Goal: Task Accomplishment & Management: Use online tool/utility

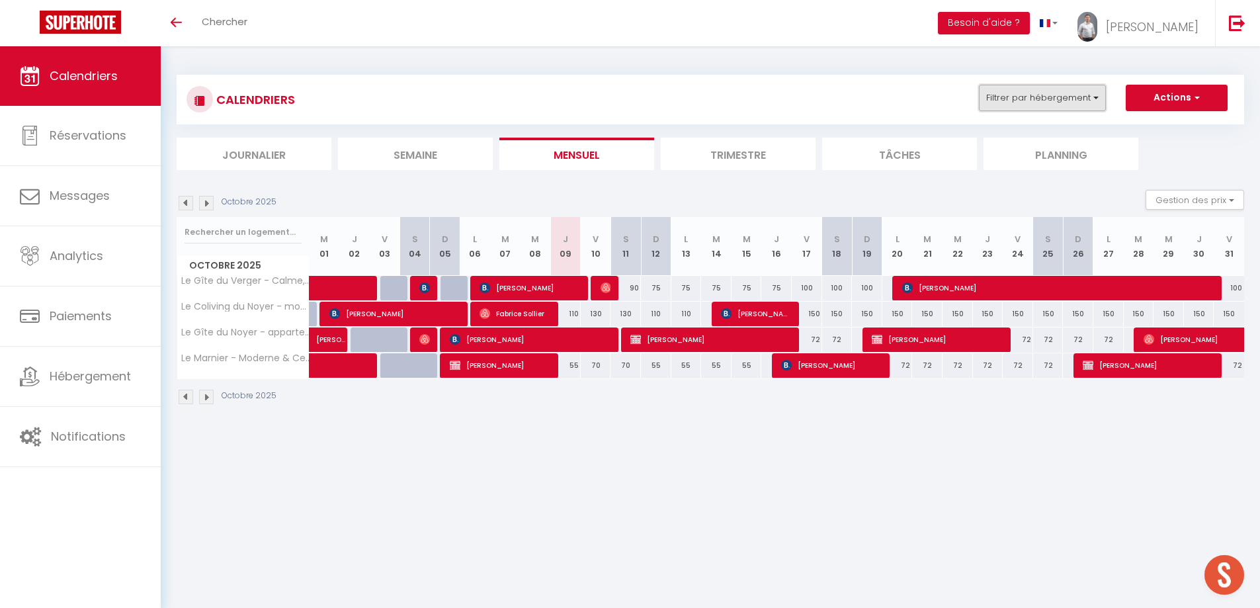
click at [1014, 101] on button "Filtrer par hébergement" at bounding box center [1042, 98] width 127 height 26
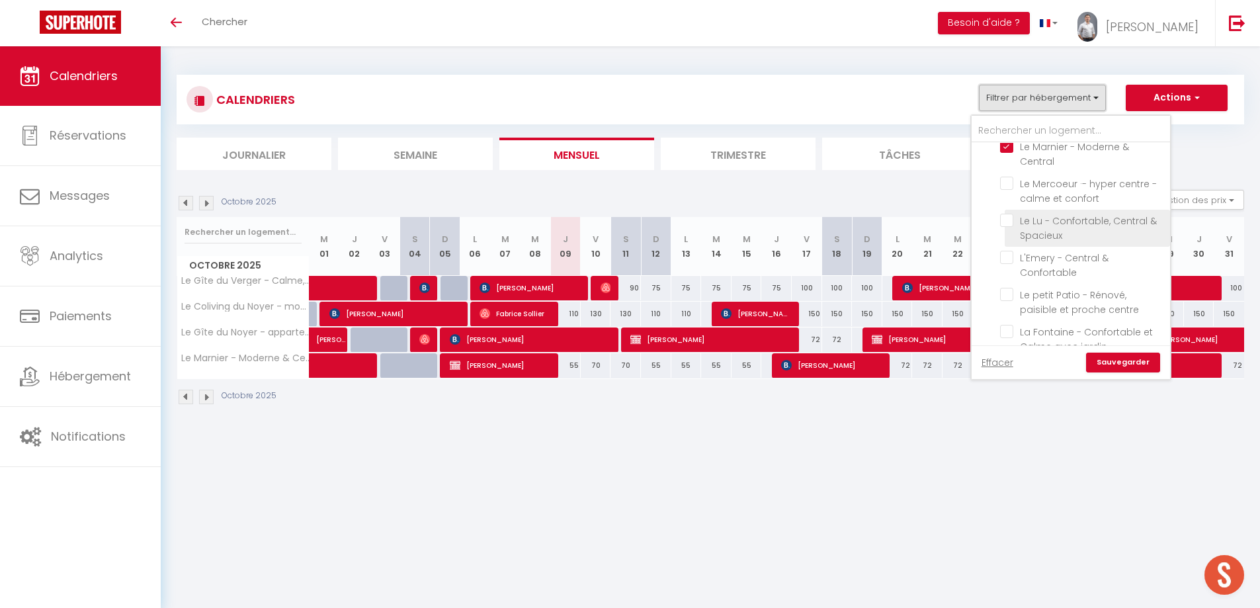
scroll to position [1389, 0]
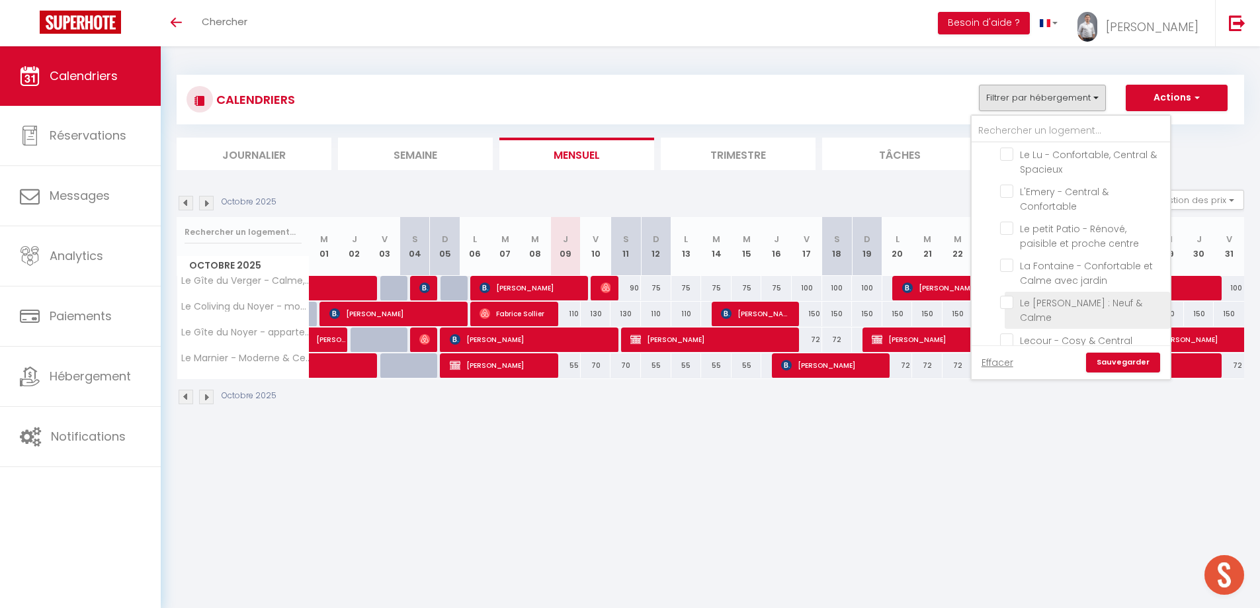
click at [1011, 296] on input "Le [PERSON_NAME] : Neuf & Calme" at bounding box center [1082, 302] width 165 height 13
checkbox input "true"
checkbox input "false"
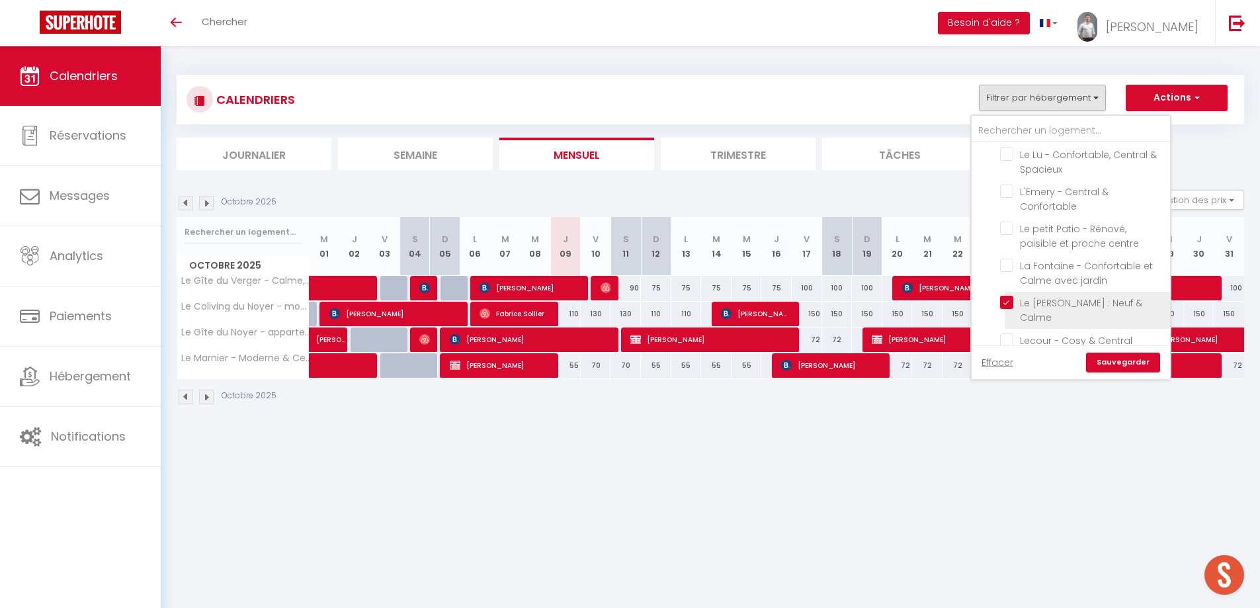
checkbox input "false"
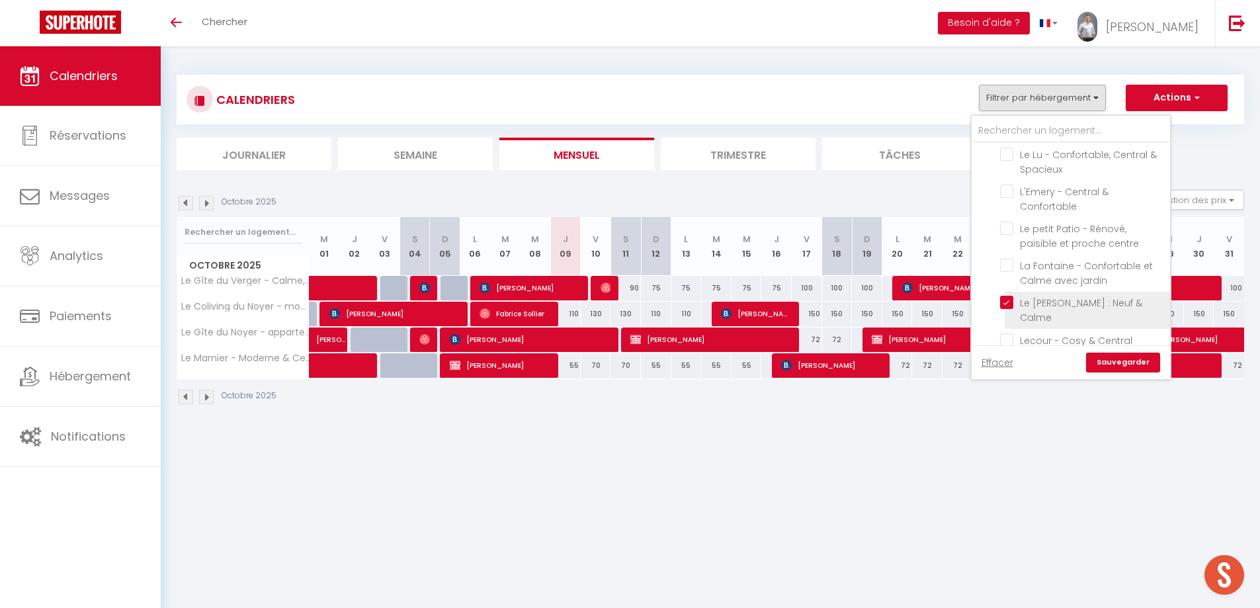
checkbox input "false"
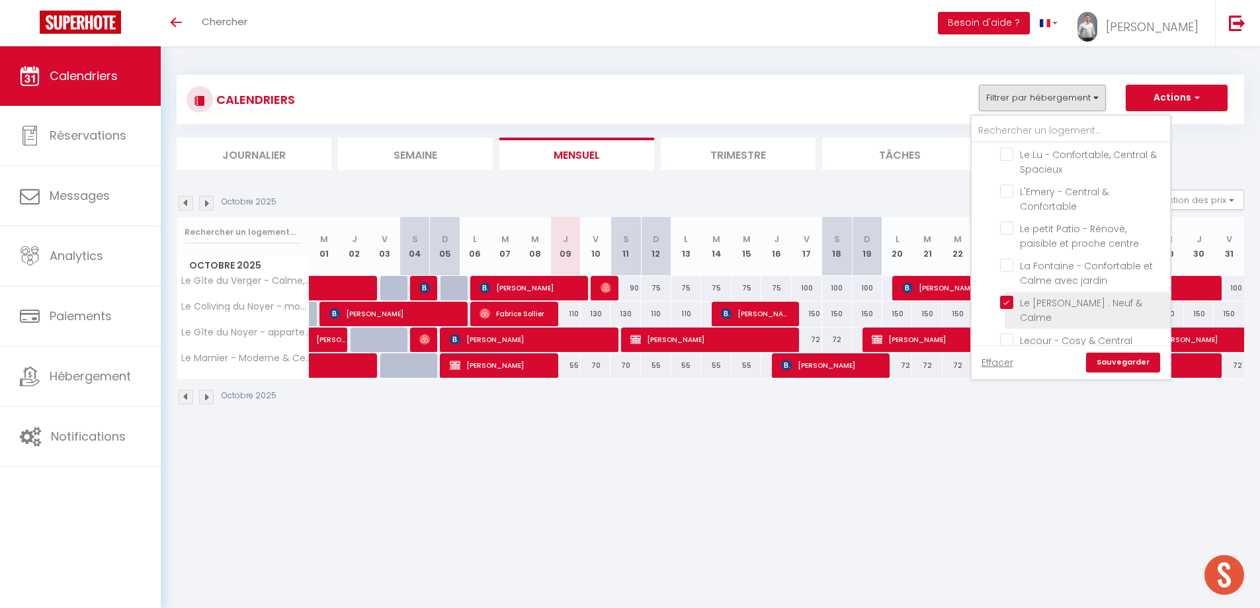
checkbox input "false"
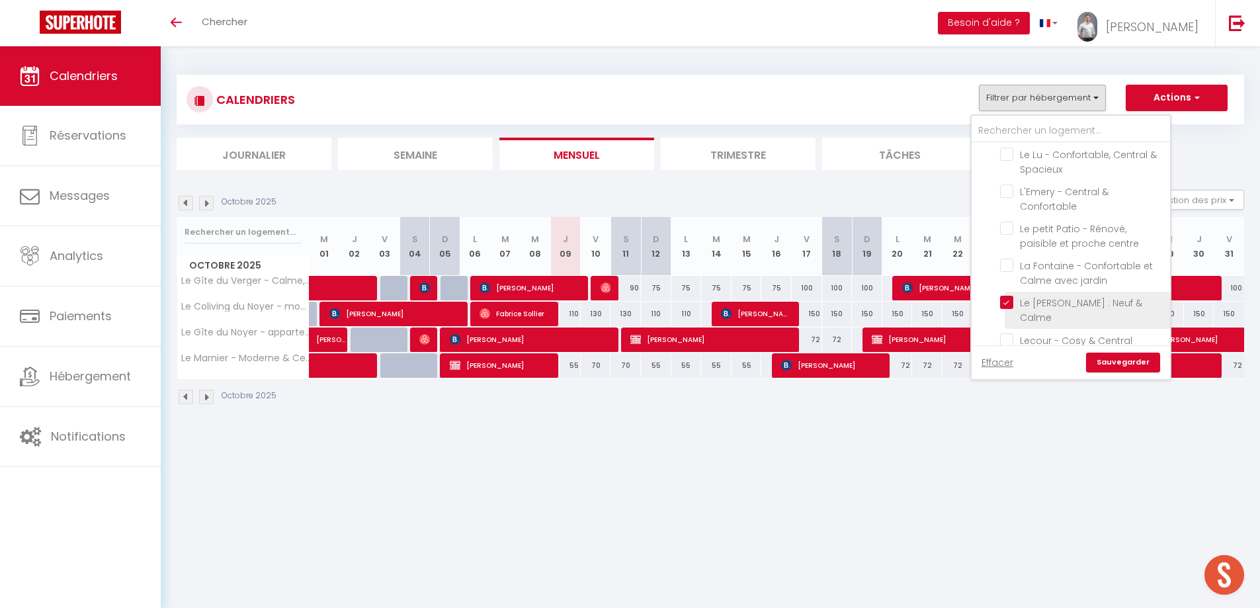
checkbox input "false"
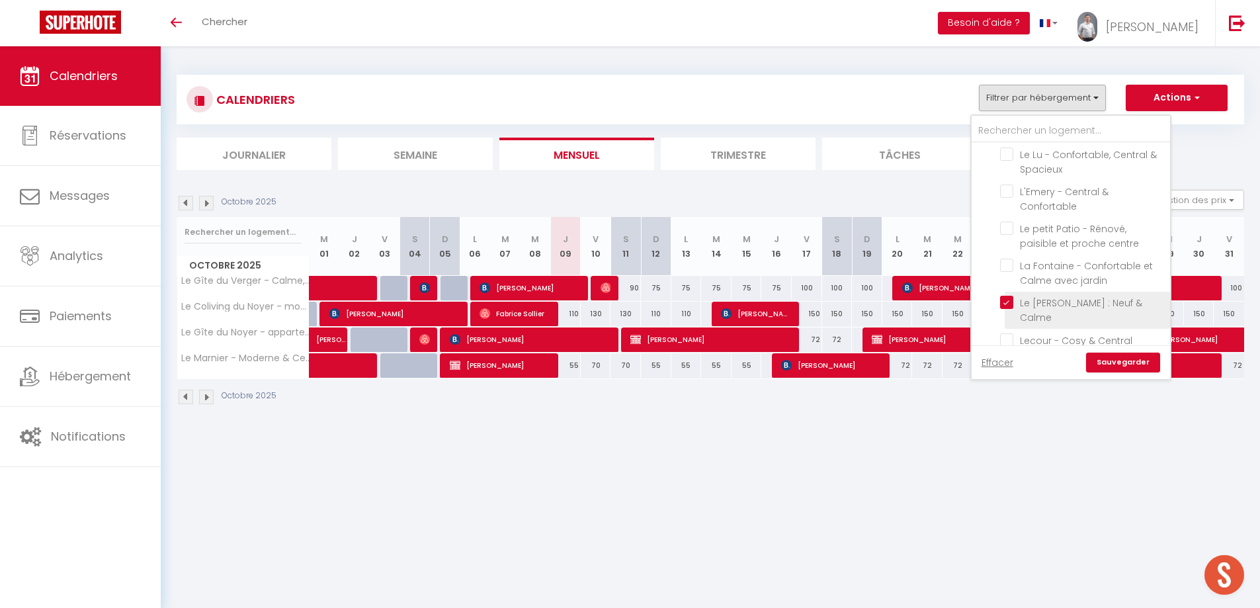
checkbox input "false"
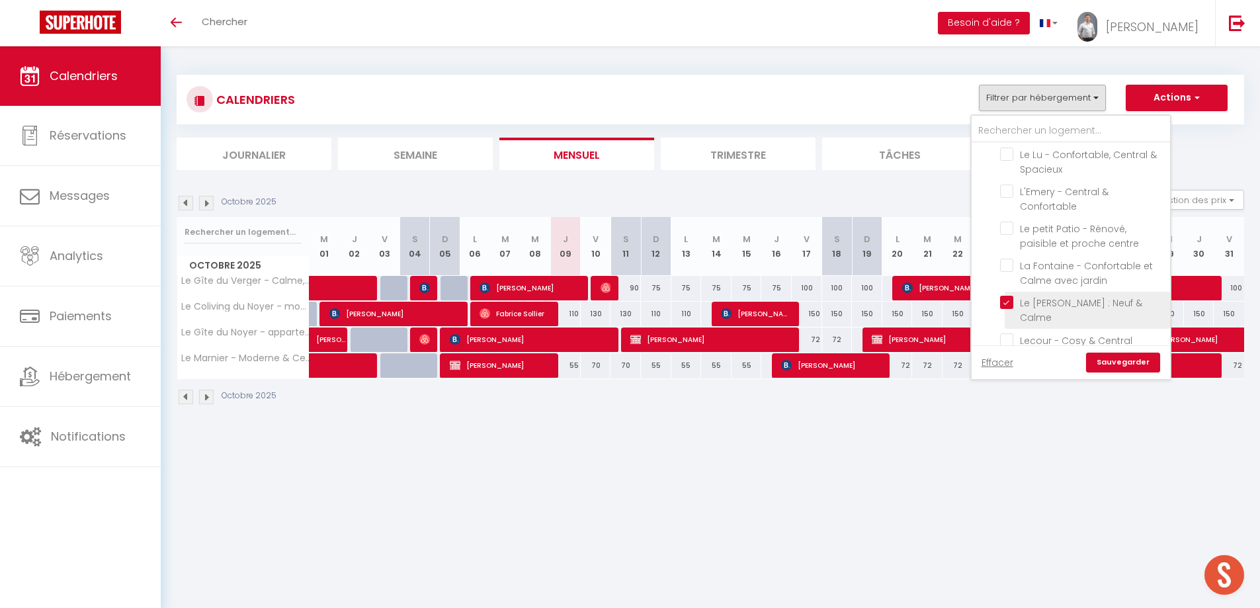
checkbox input "false"
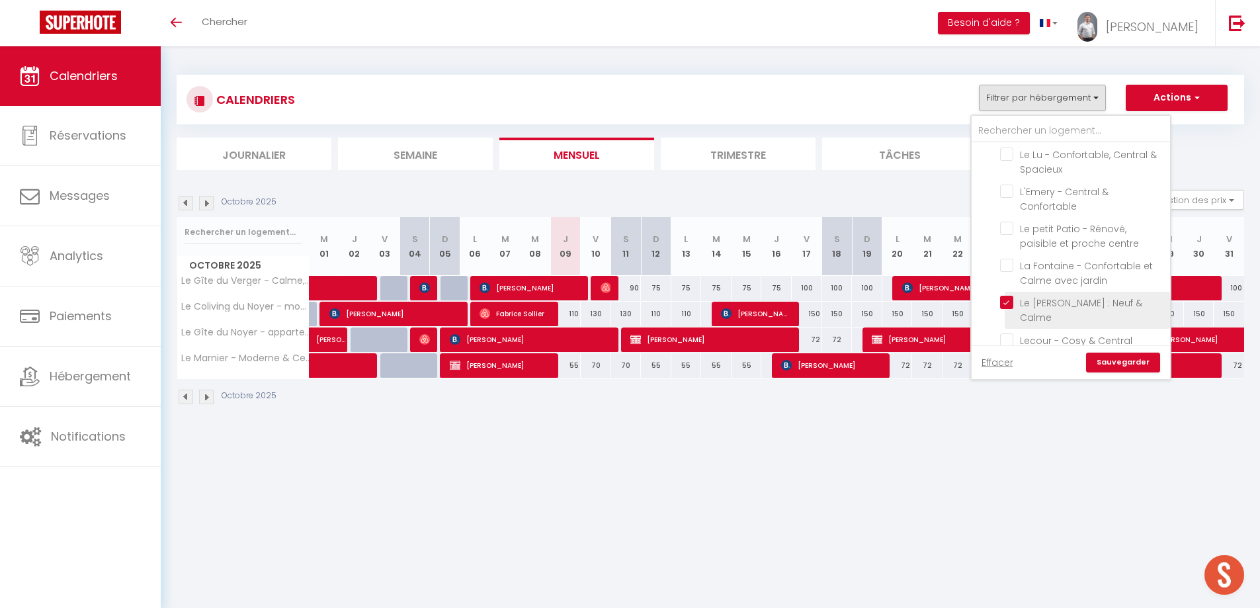
checkbox input "false"
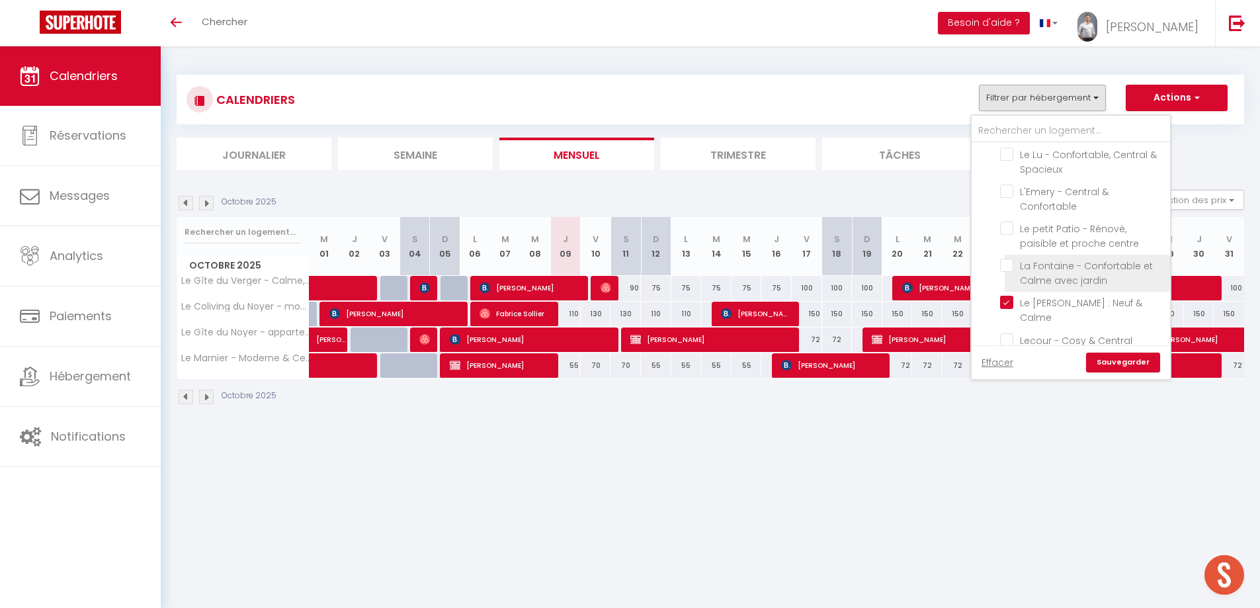
click at [1009, 259] on input "La Fontaine - Confortable et Calme avec jardin" at bounding box center [1082, 265] width 165 height 13
checkbox input "true"
checkbox input "false"
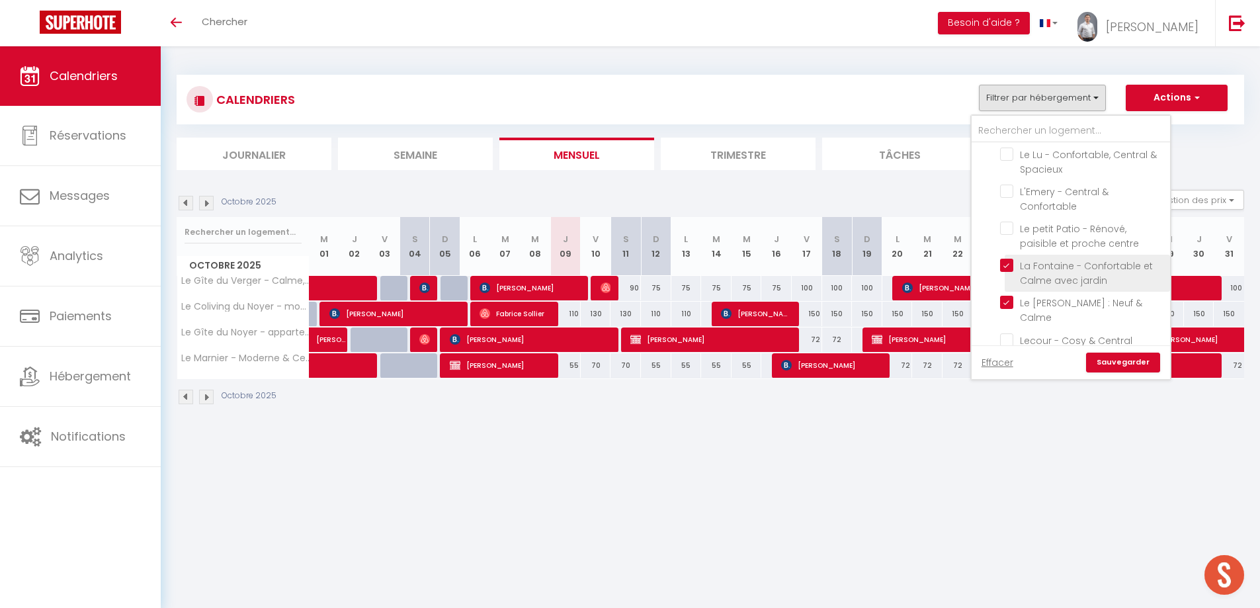
checkbox input "false"
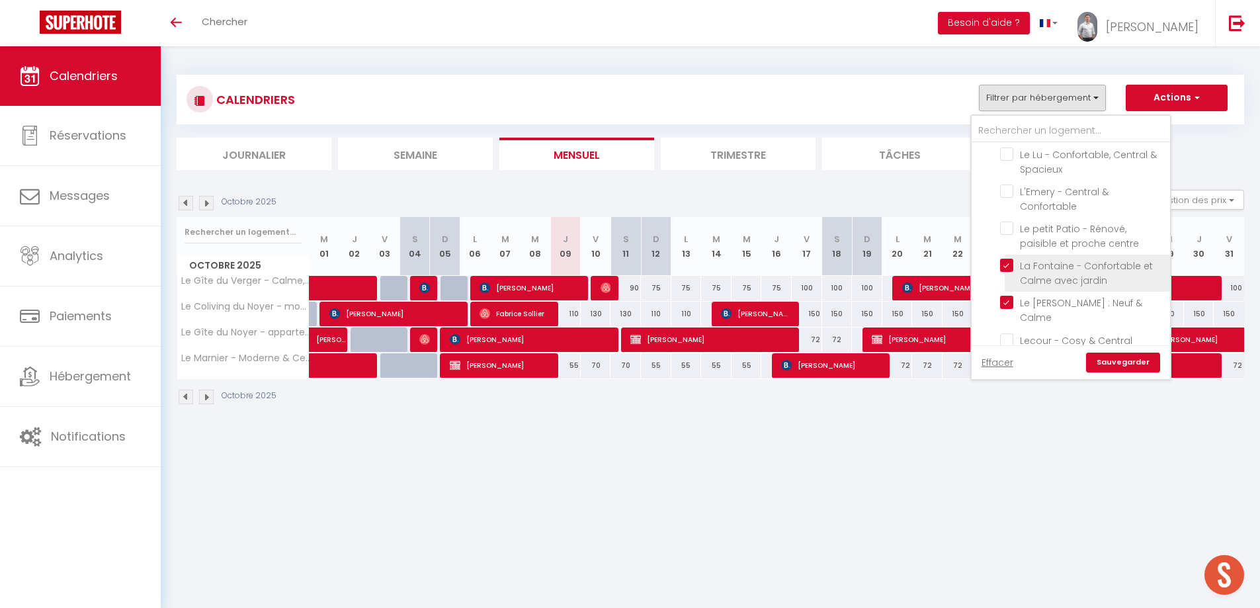
checkbox input "false"
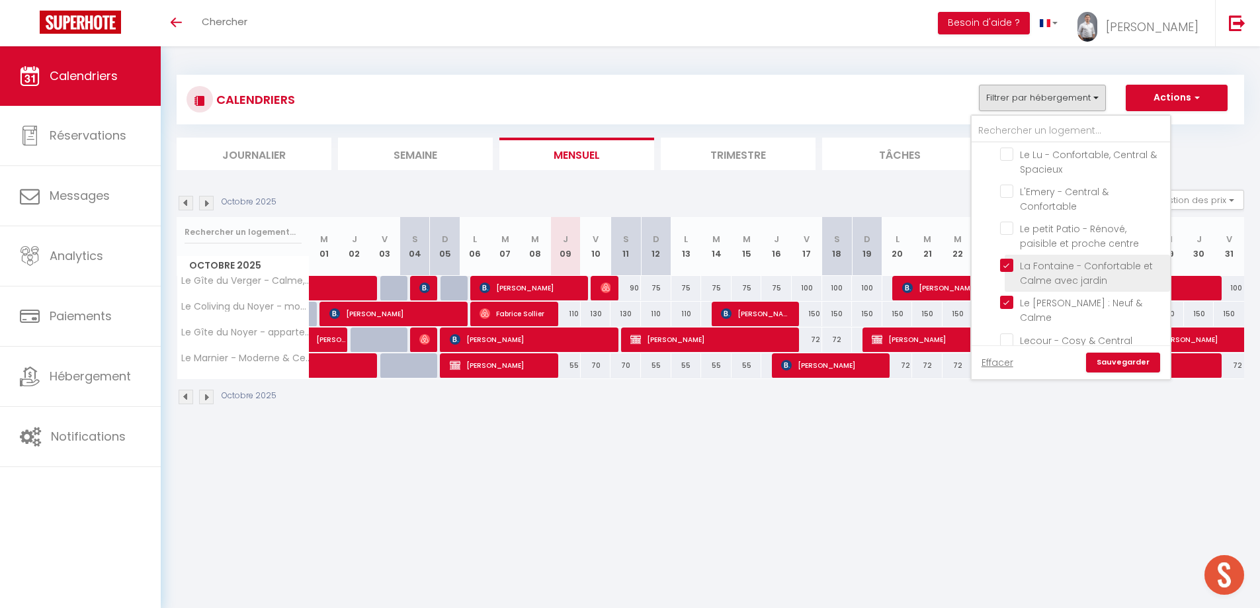
checkbox input "false"
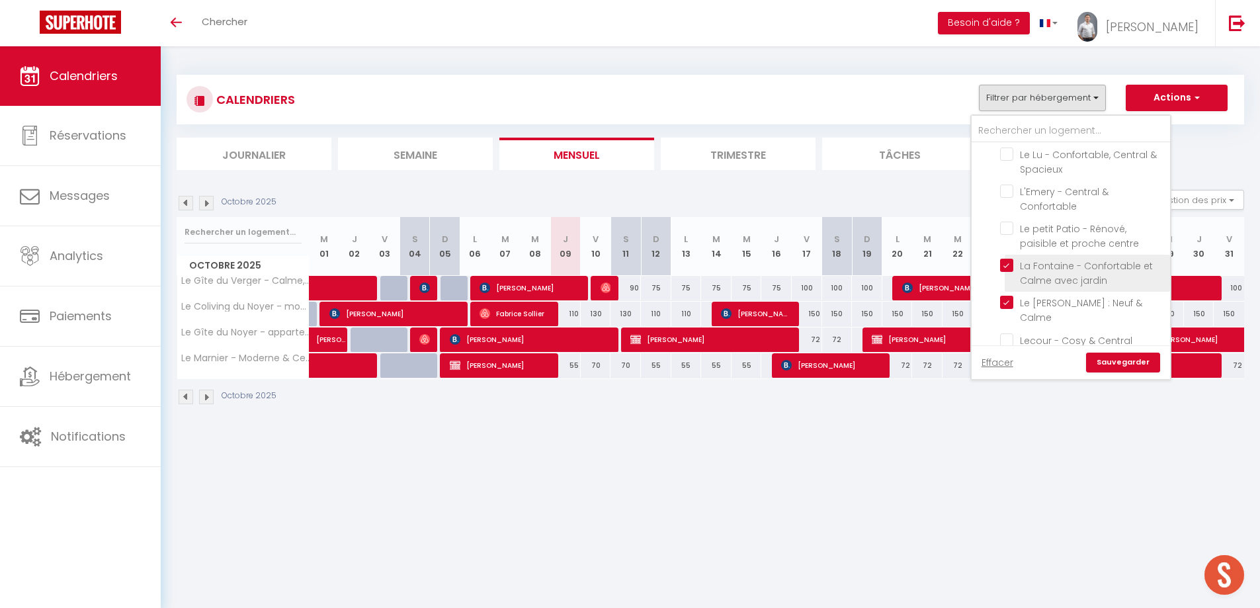
checkbox input "false"
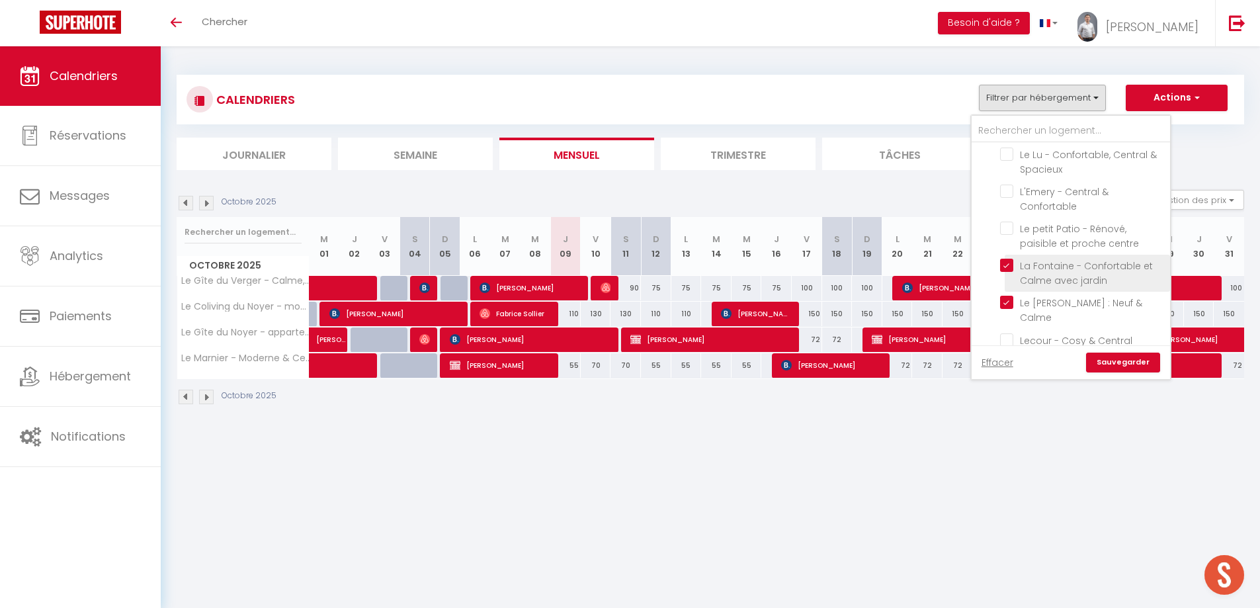
checkbox input "false"
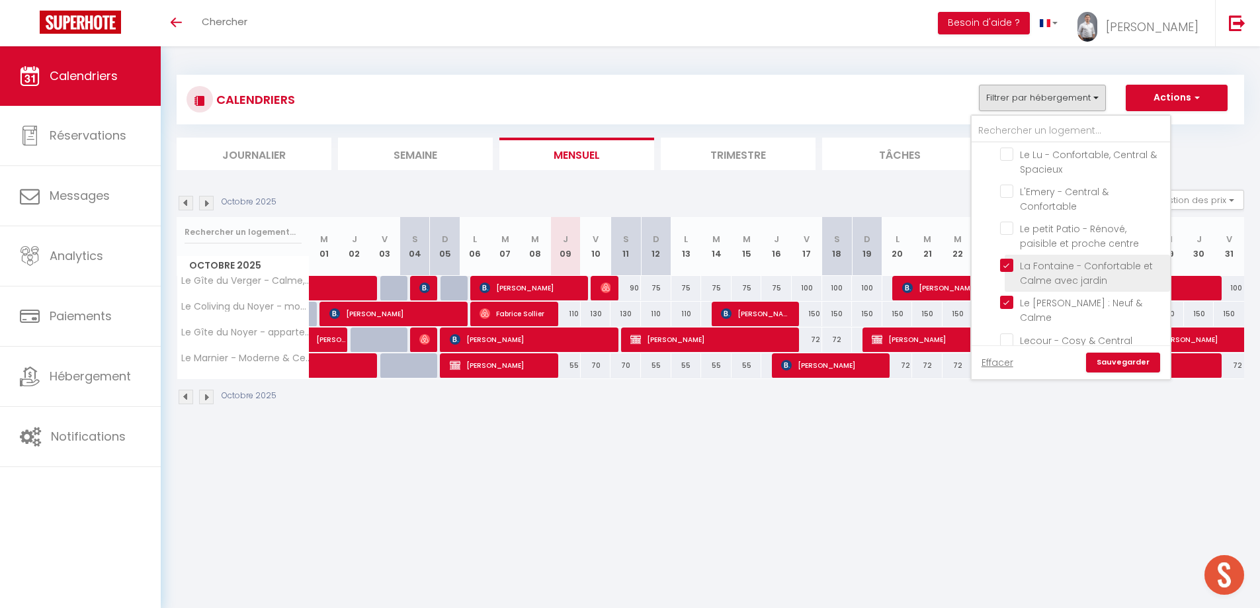
checkbox input "false"
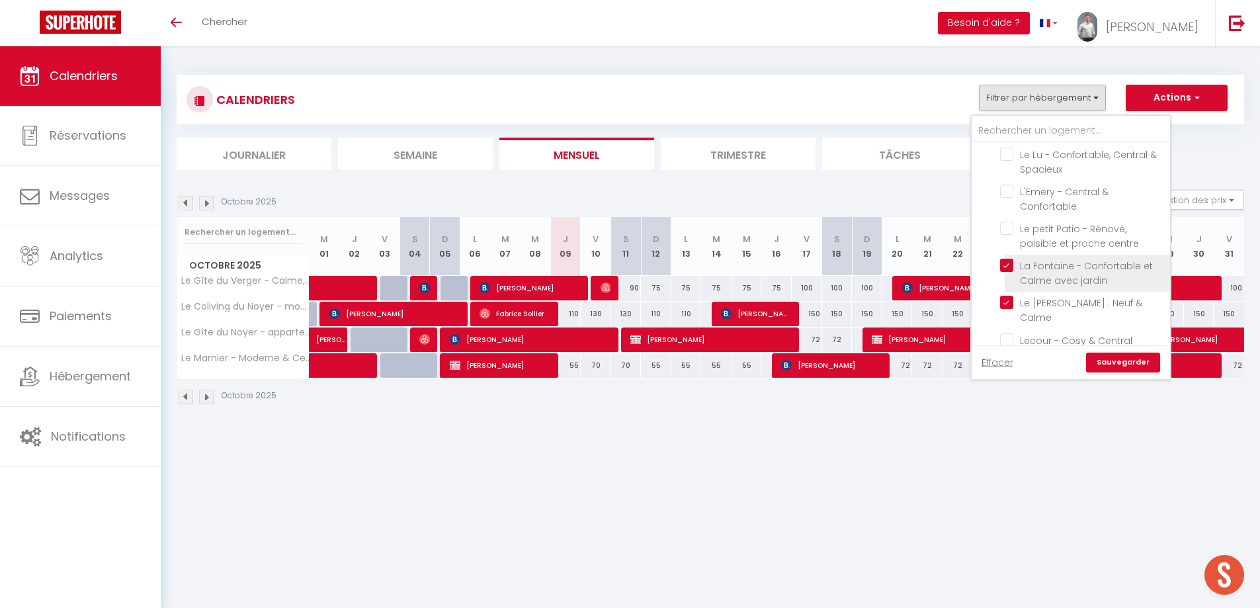
checkbox input "false"
click at [1098, 360] on link "Sauvegarder" at bounding box center [1123, 363] width 74 height 20
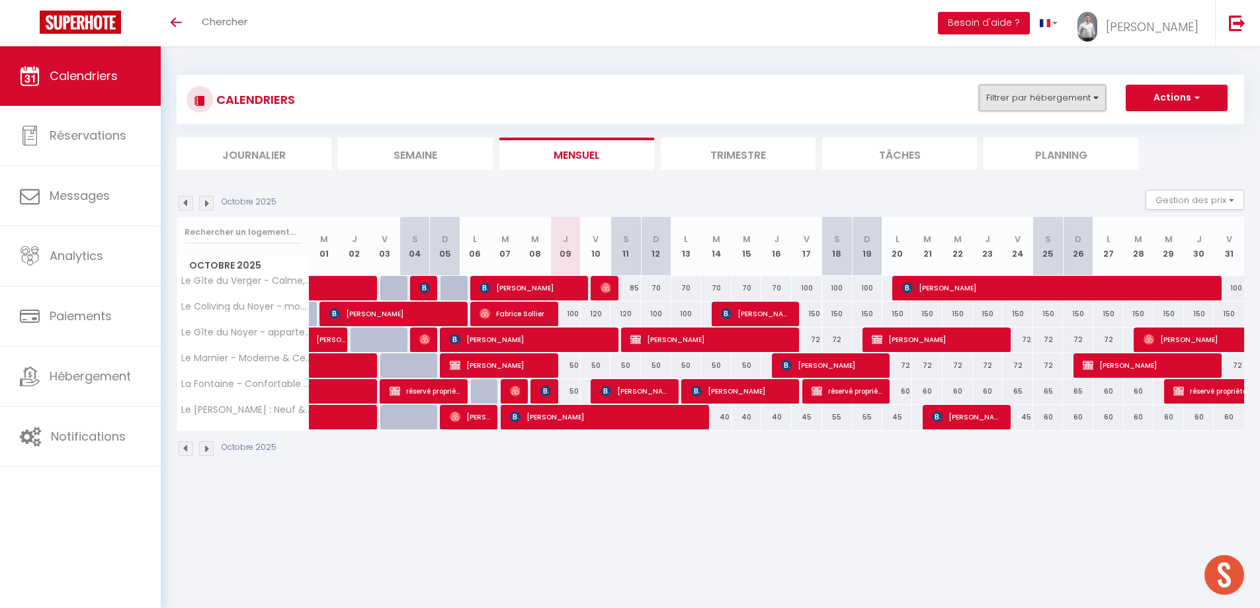
click at [1035, 95] on button "Filtrer par hébergement" at bounding box center [1042, 98] width 127 height 26
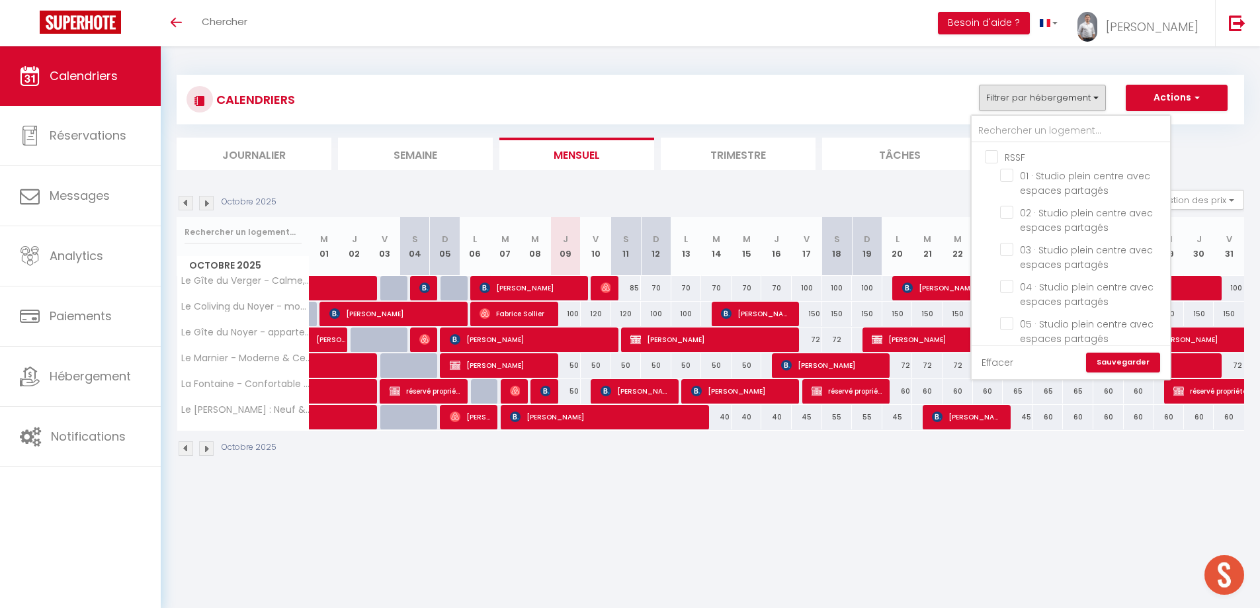
click at [996, 362] on link "Effacer" at bounding box center [998, 362] width 32 height 15
checkbox input "false"
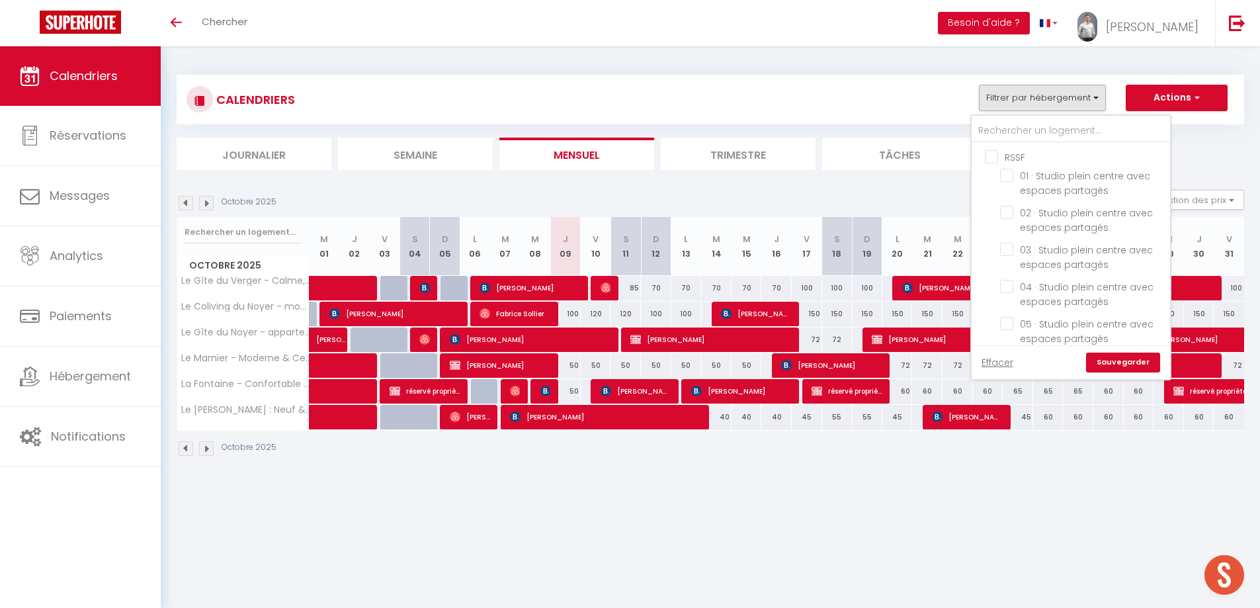
checkbox input "false"
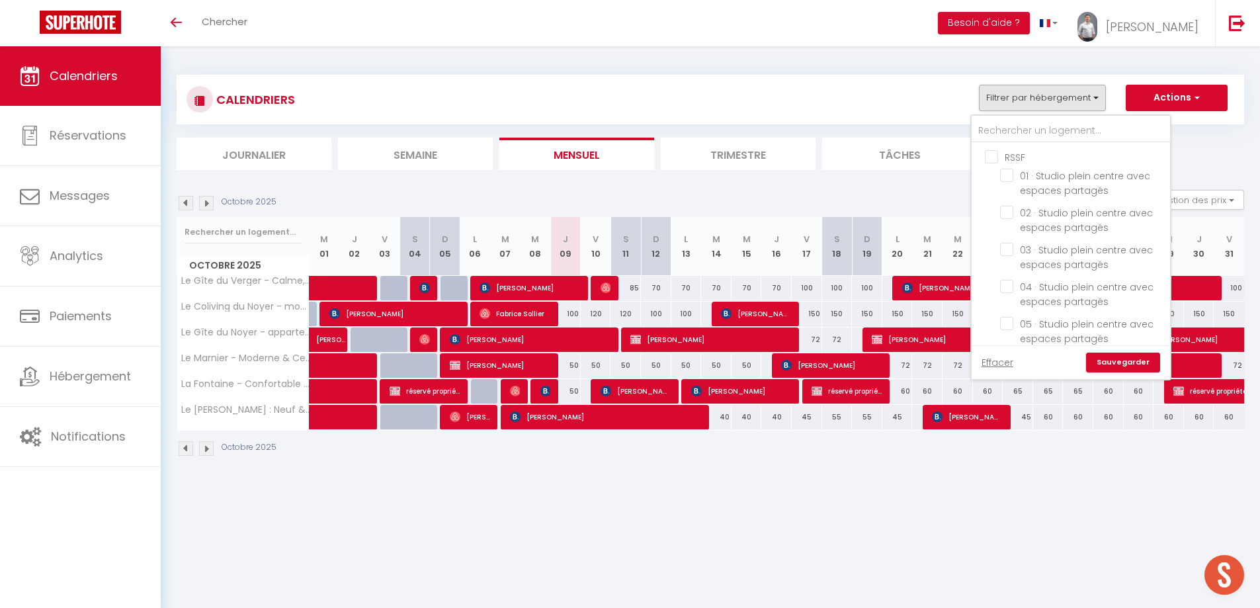
checkbox input "false"
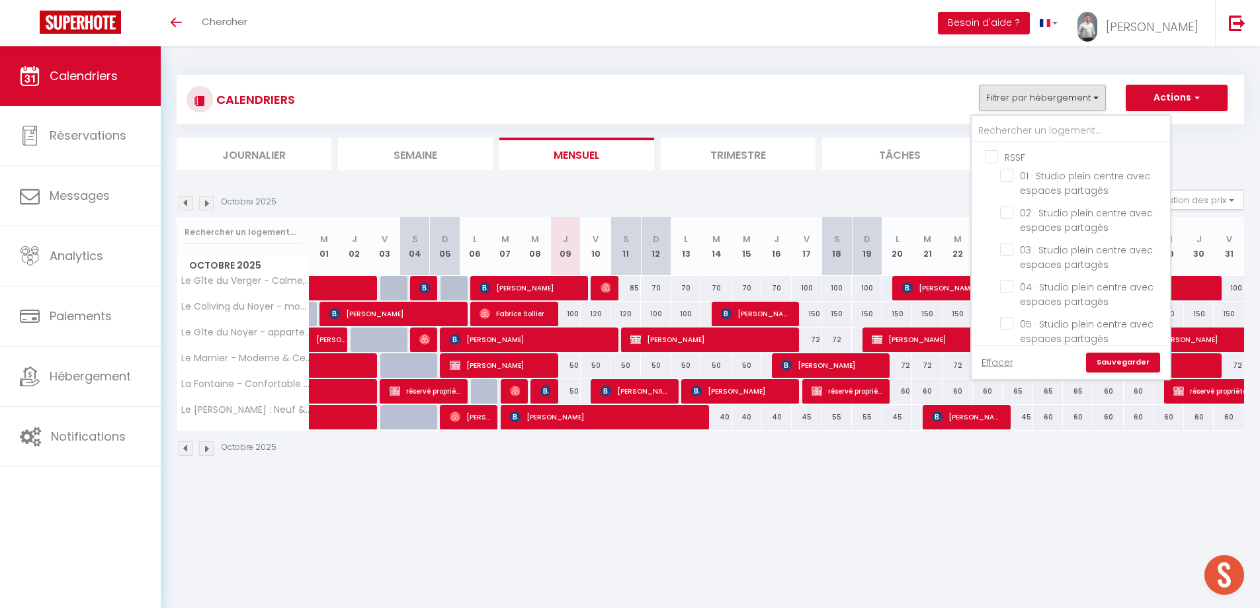
checkbox input "false"
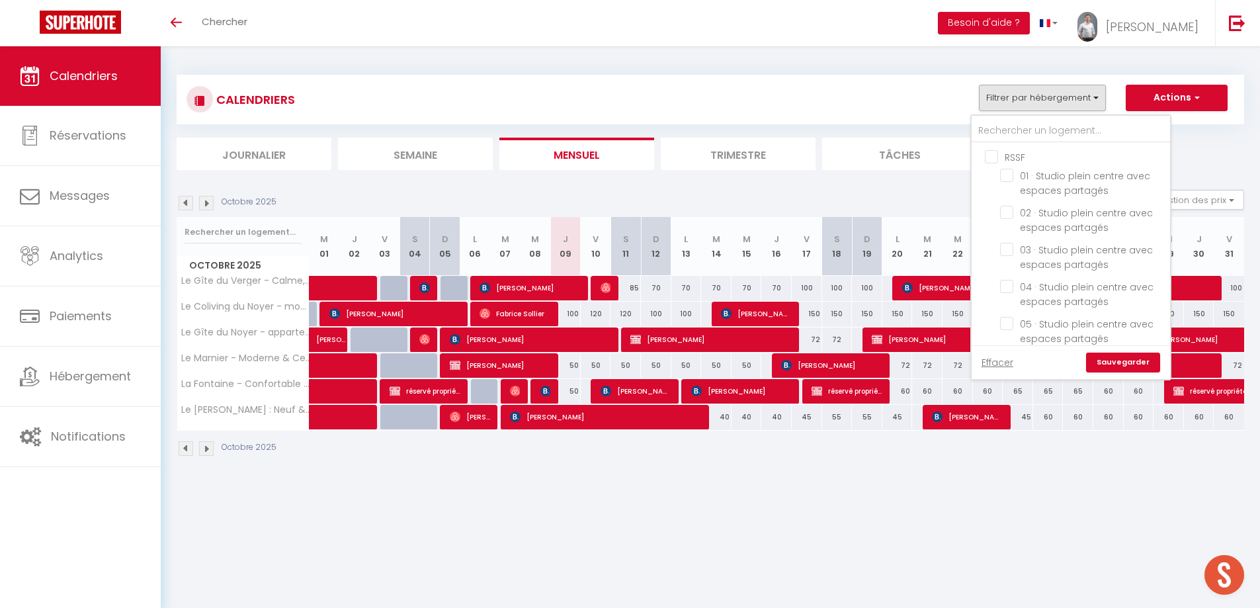
checkbox input "false"
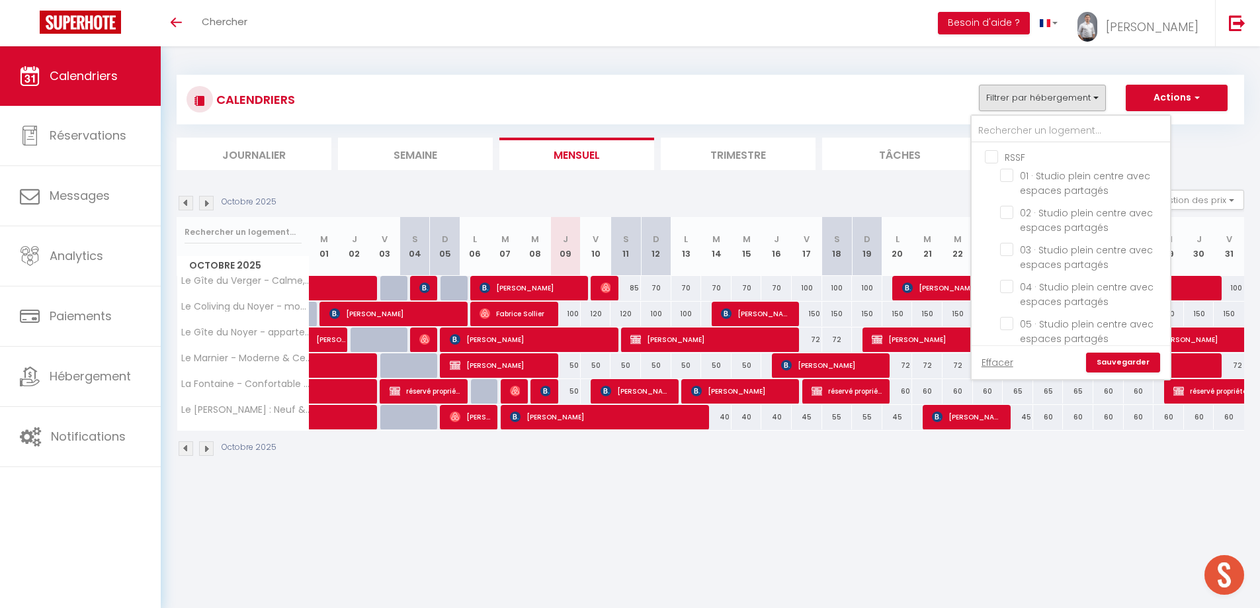
checkbox input "false"
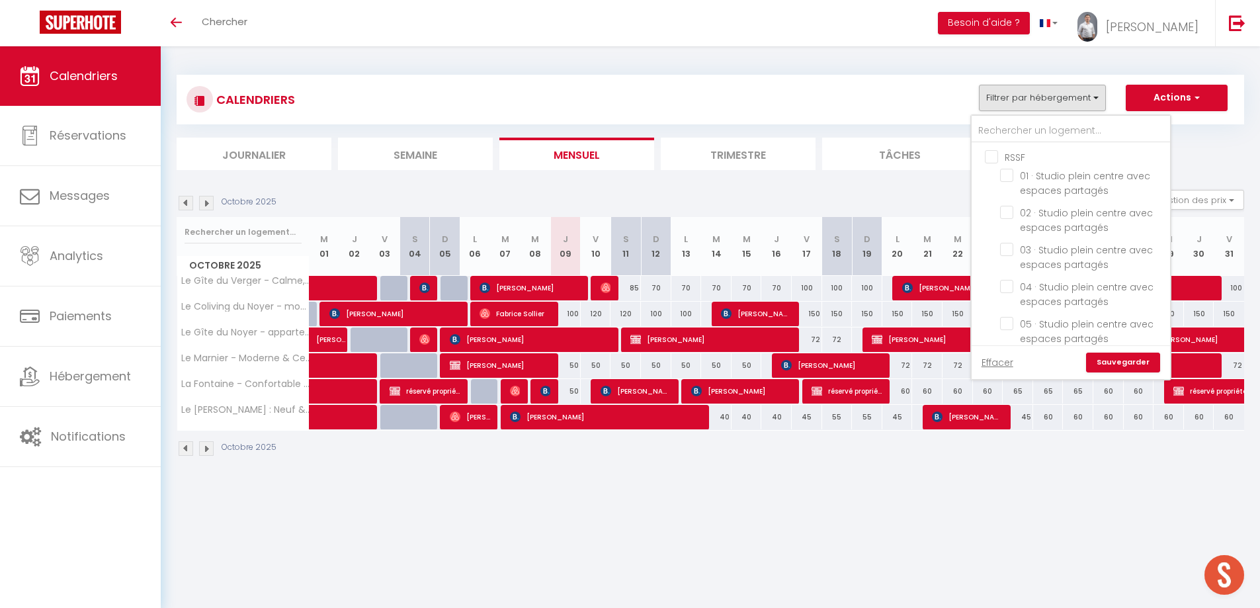
checkbox input "false"
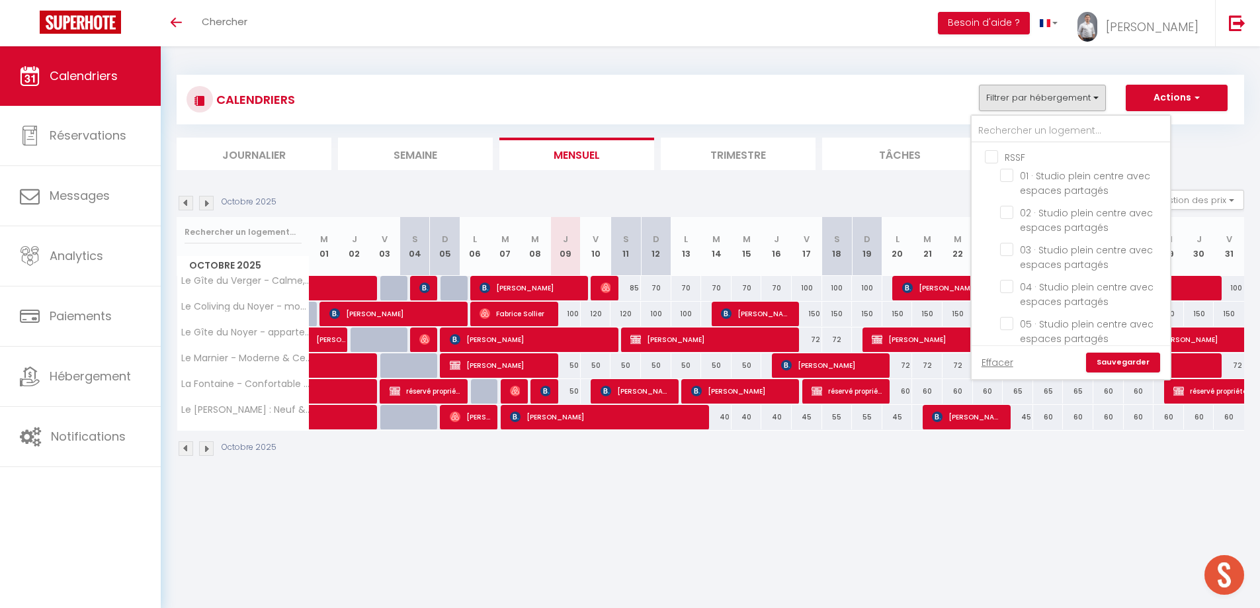
checkbox input "false"
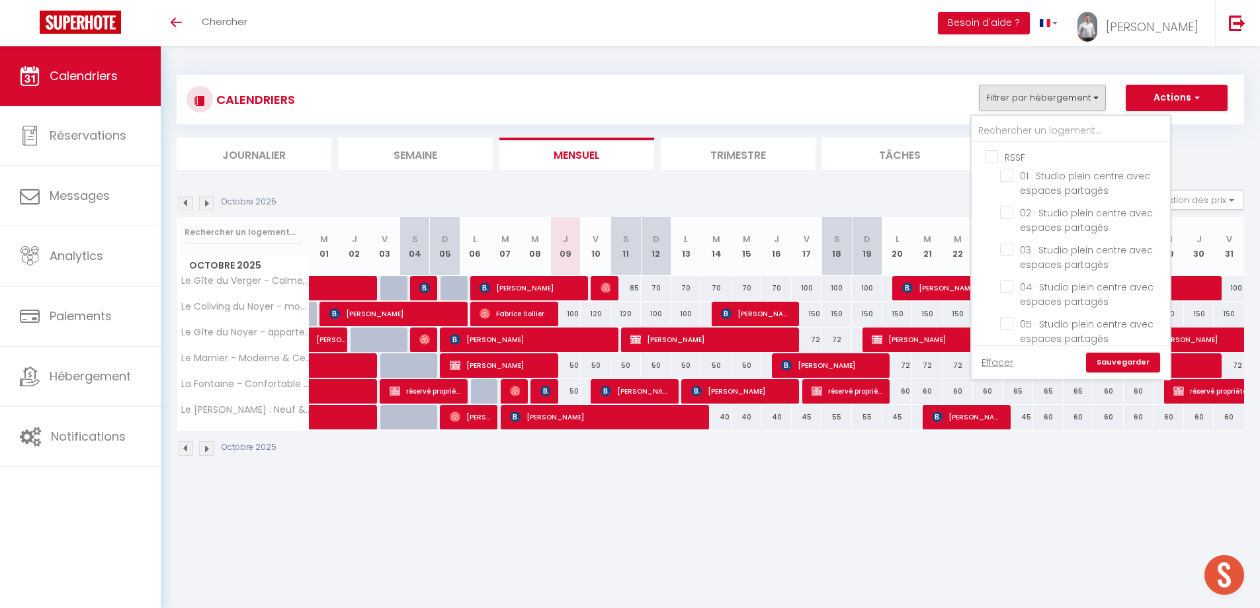
checkbox input "false"
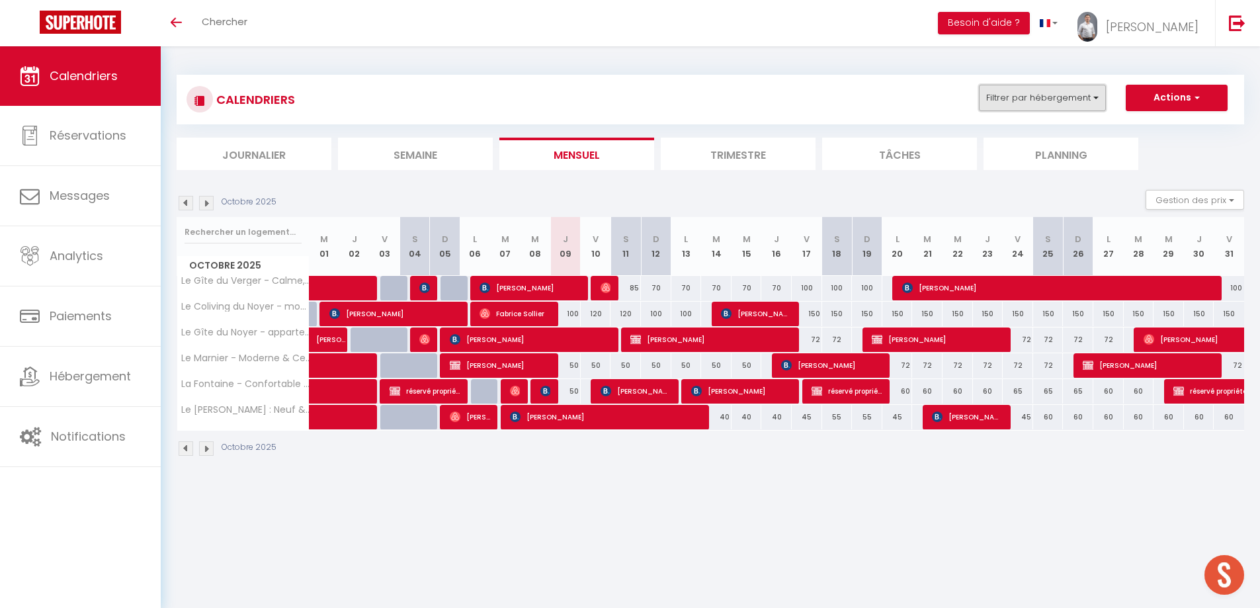
click at [1043, 103] on button "Filtrer par hébergement" at bounding box center [1042, 98] width 127 height 26
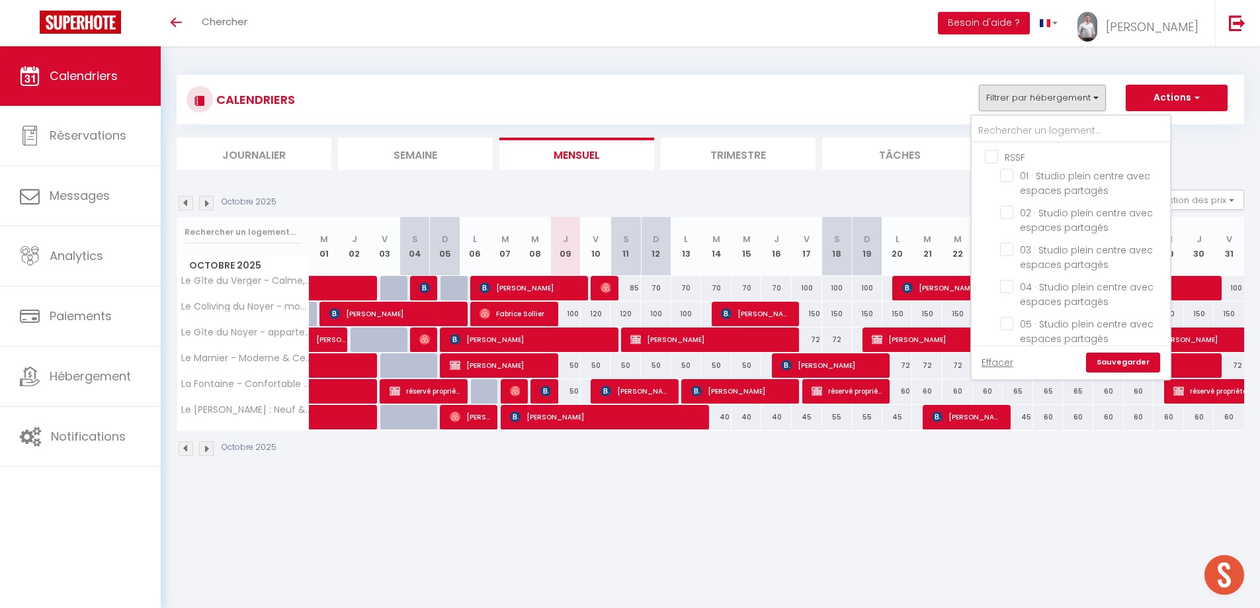
click at [990, 158] on input "RSSF" at bounding box center [1084, 156] width 198 height 13
checkbox input "true"
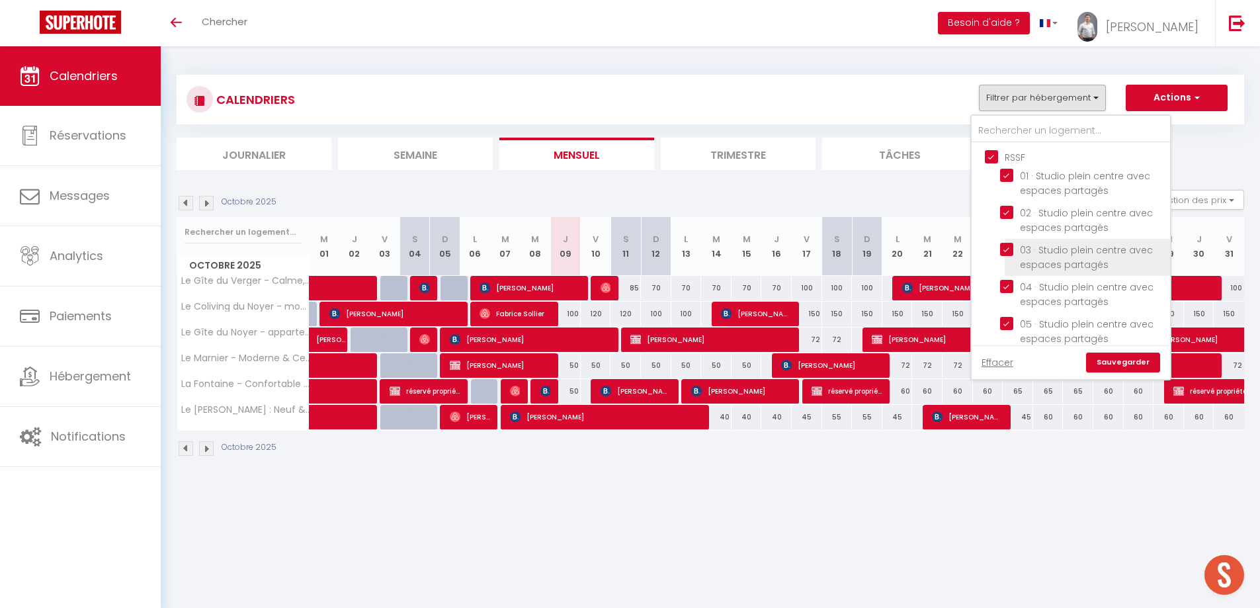
checkbox input "true"
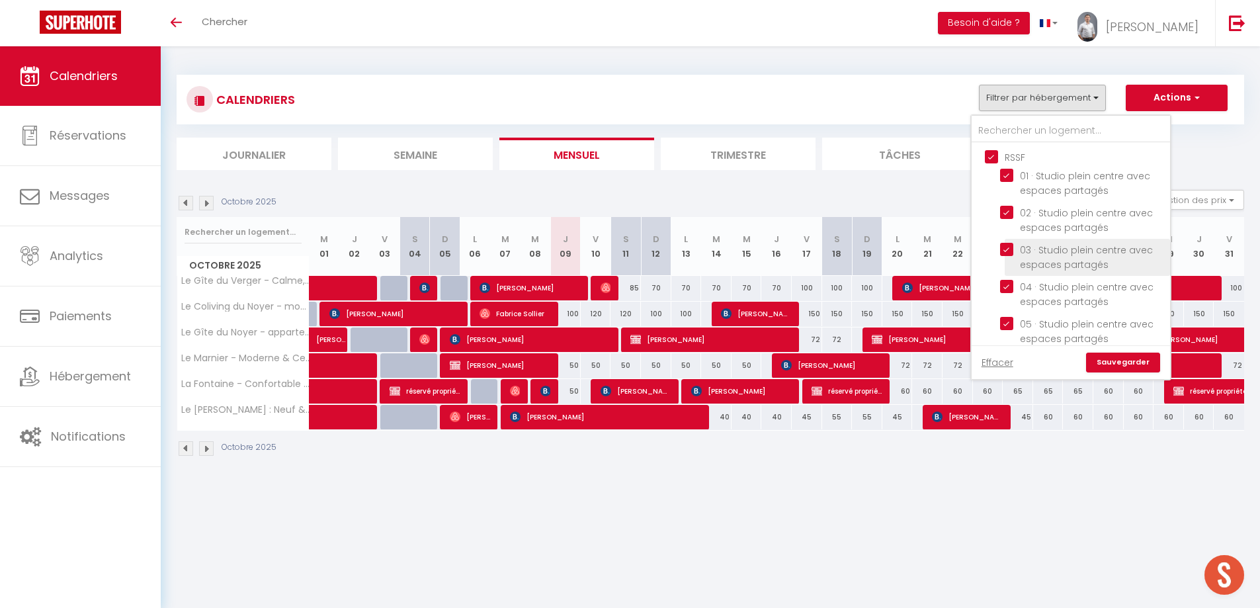
checkbox input "true"
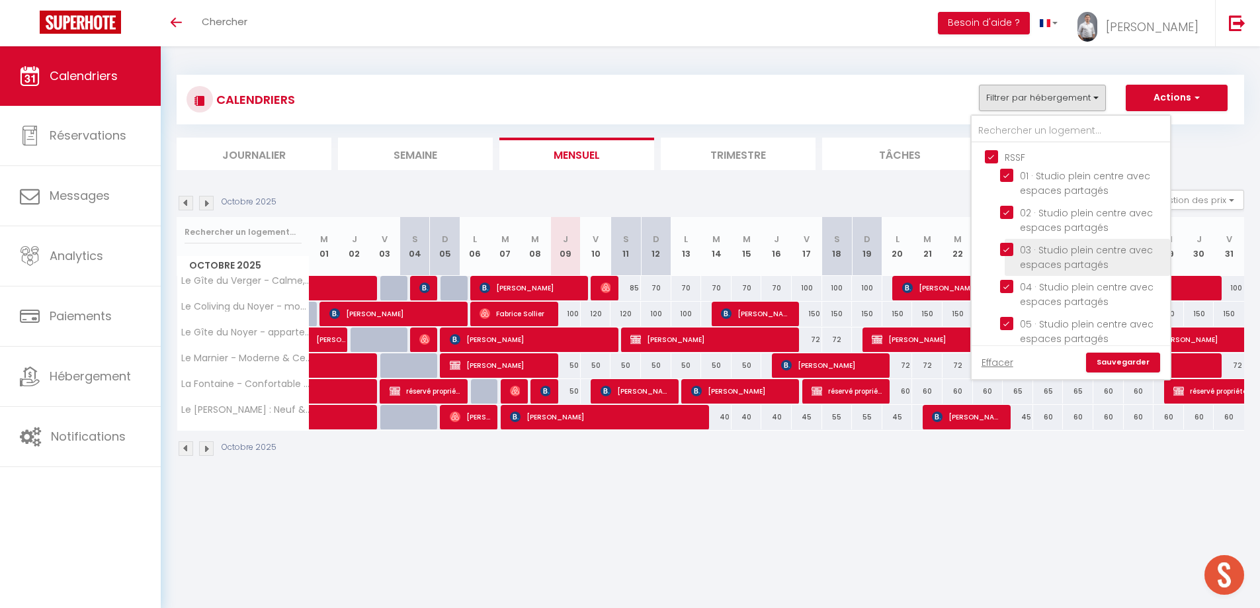
checkbox input "false"
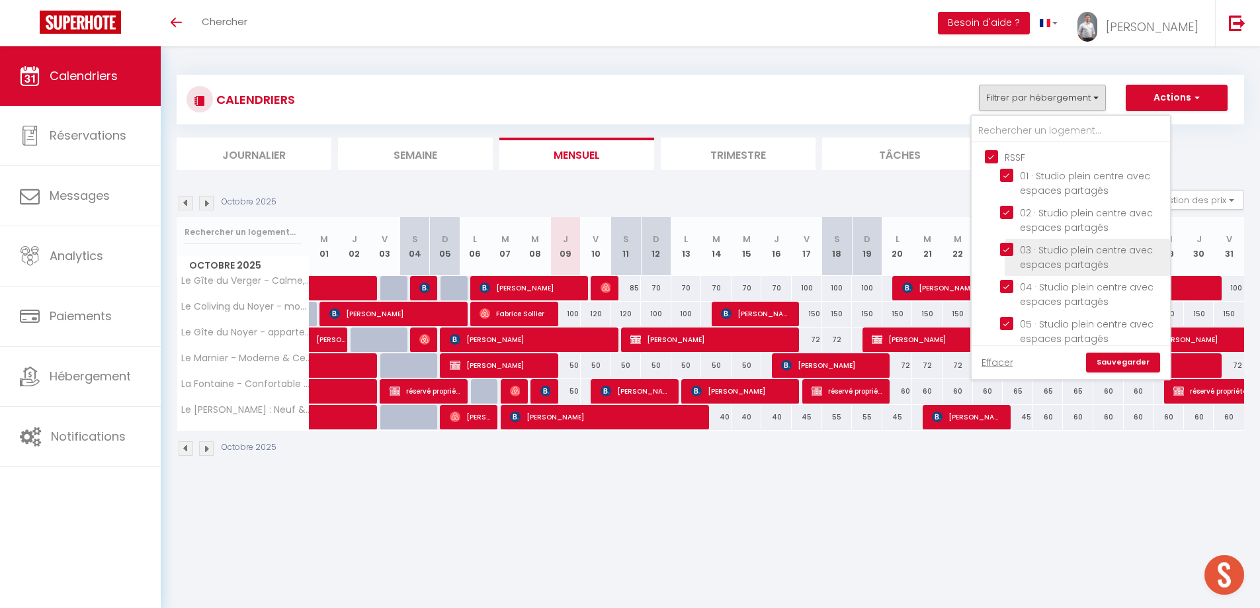
checkbox input "false"
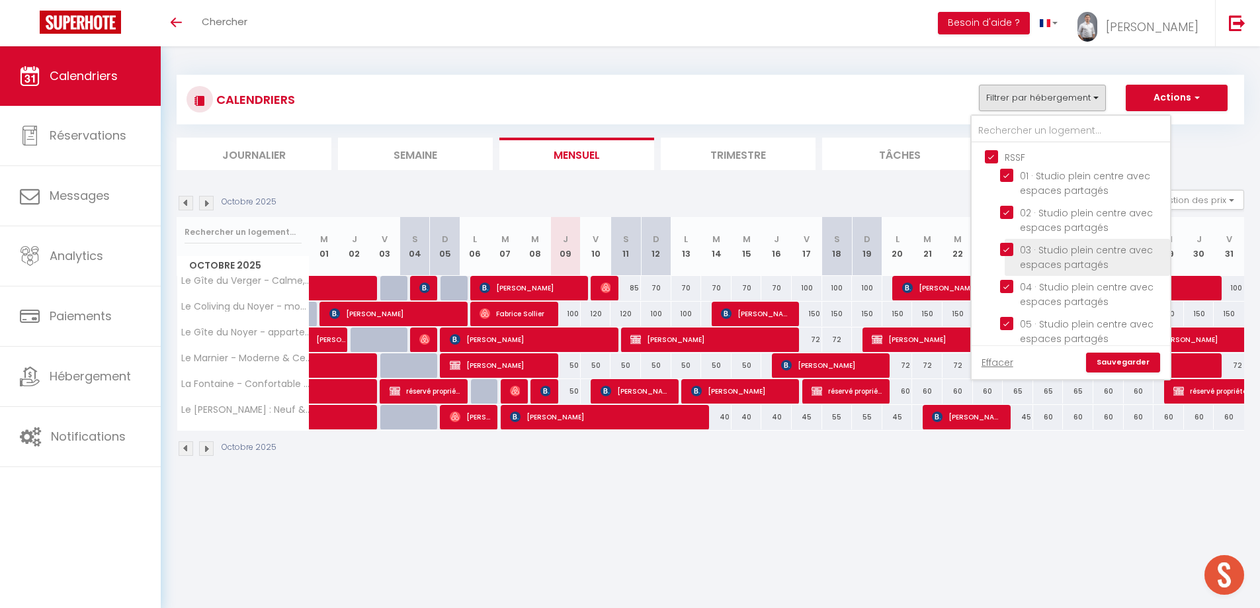
checkbox input "false"
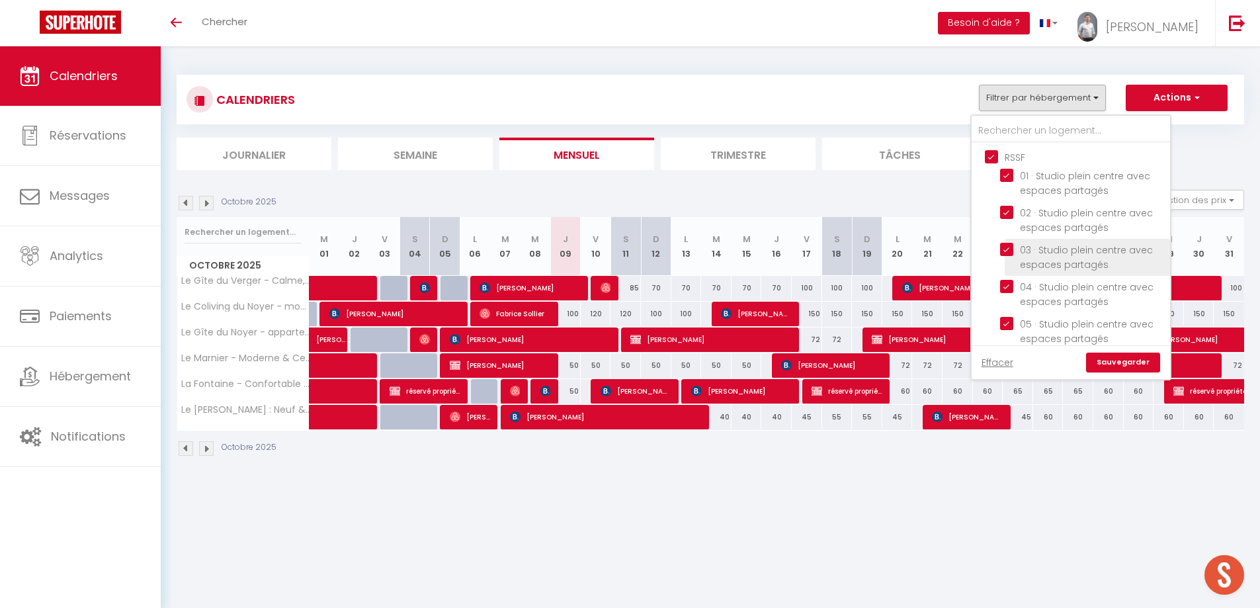
checkbox input "false"
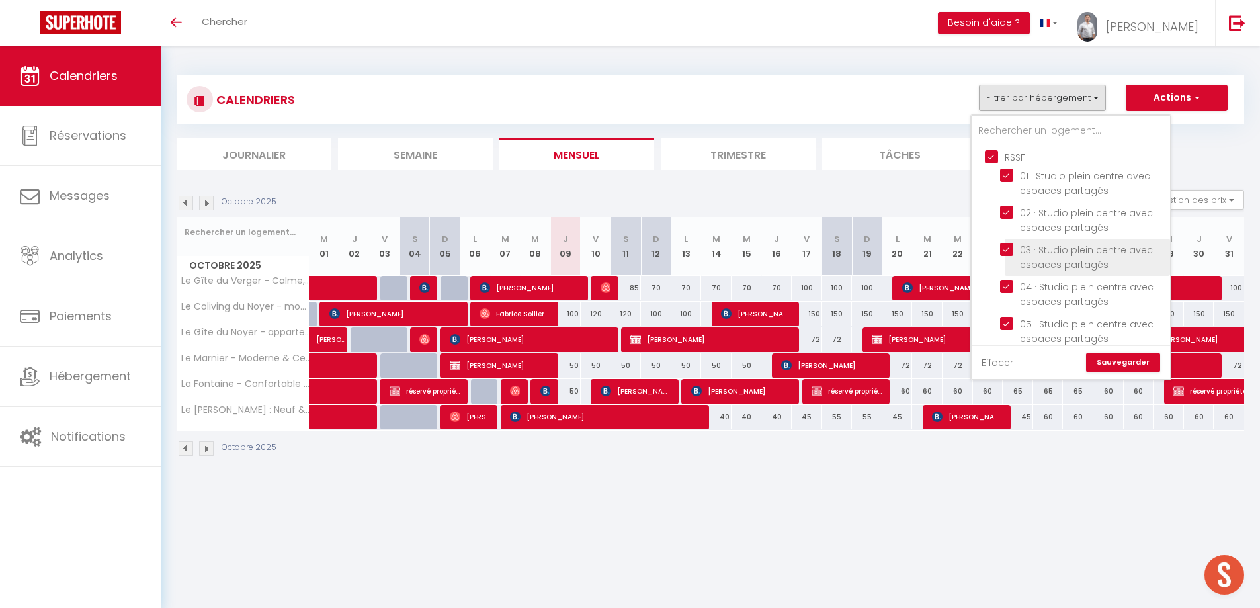
checkbox input "false"
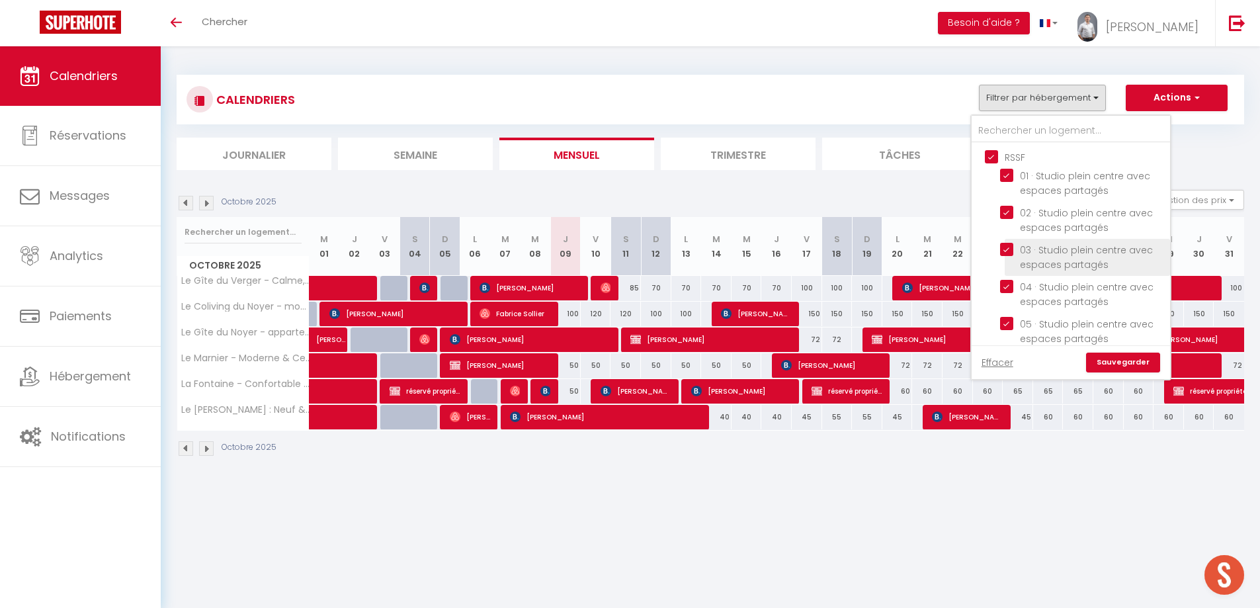
checkbox input "false"
click at [1107, 366] on link "Sauvegarder" at bounding box center [1123, 363] width 74 height 20
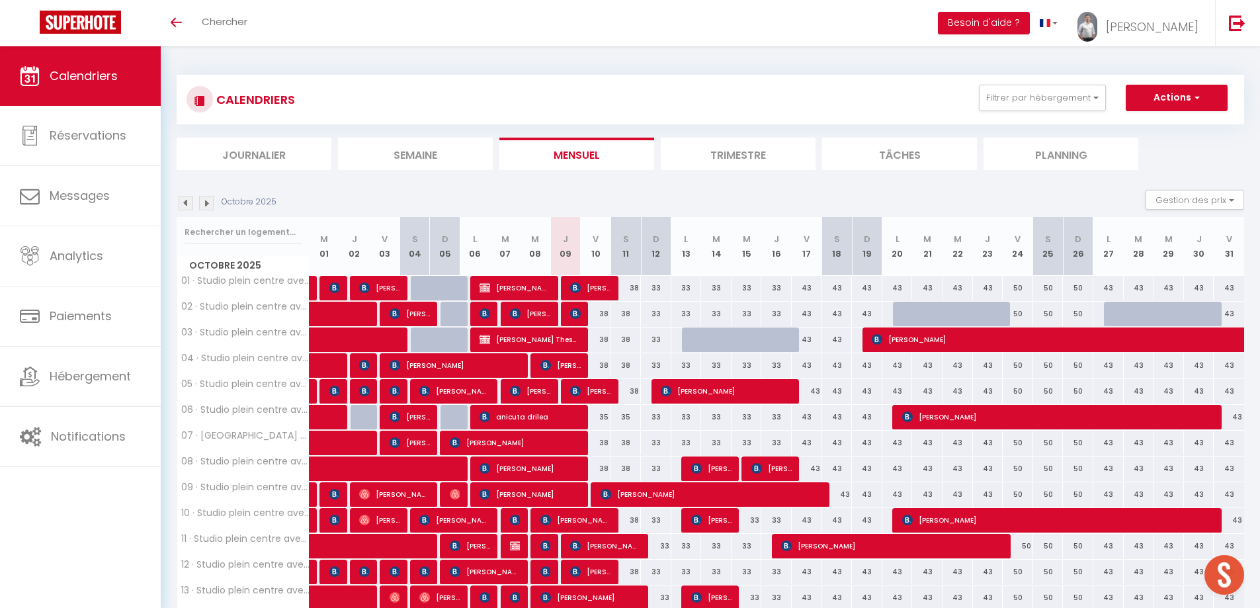
click at [186, 202] on img at bounding box center [186, 203] width 15 height 15
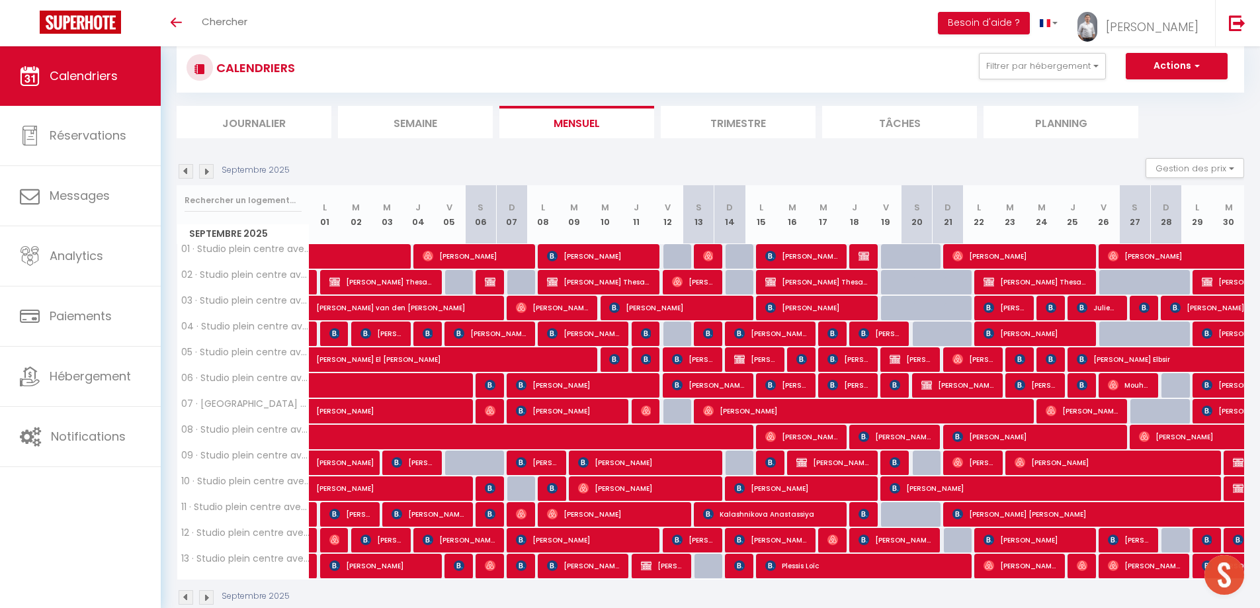
scroll to position [58, 0]
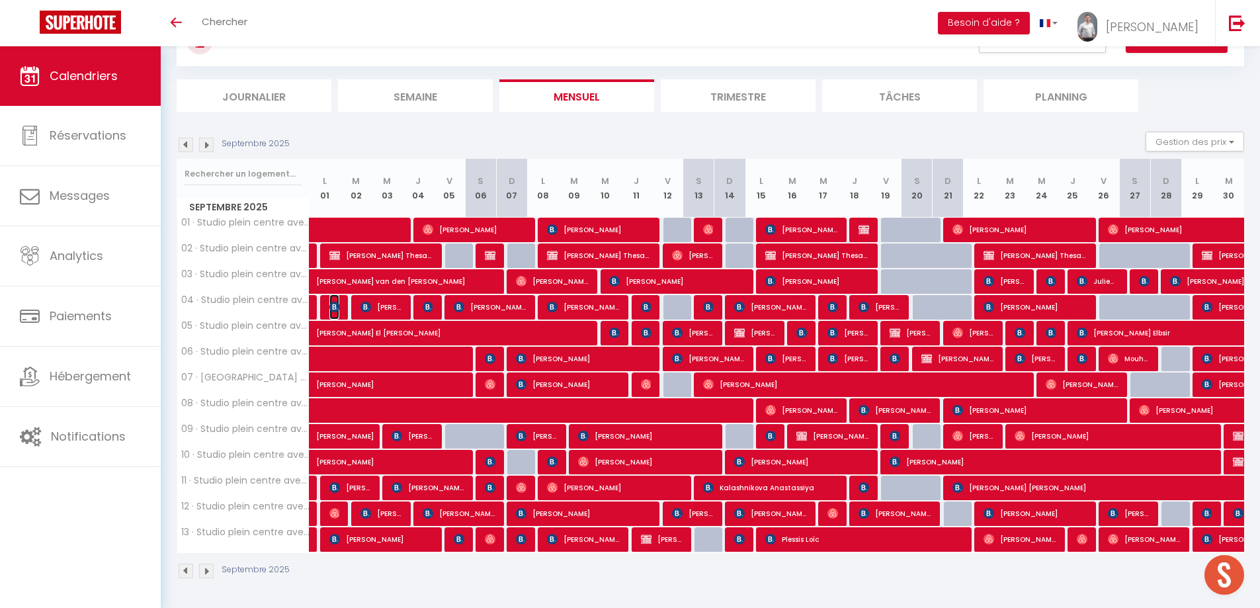
click at [339, 310] on img at bounding box center [334, 307] width 11 height 11
select select "OK"
select select "KO"
select select "0"
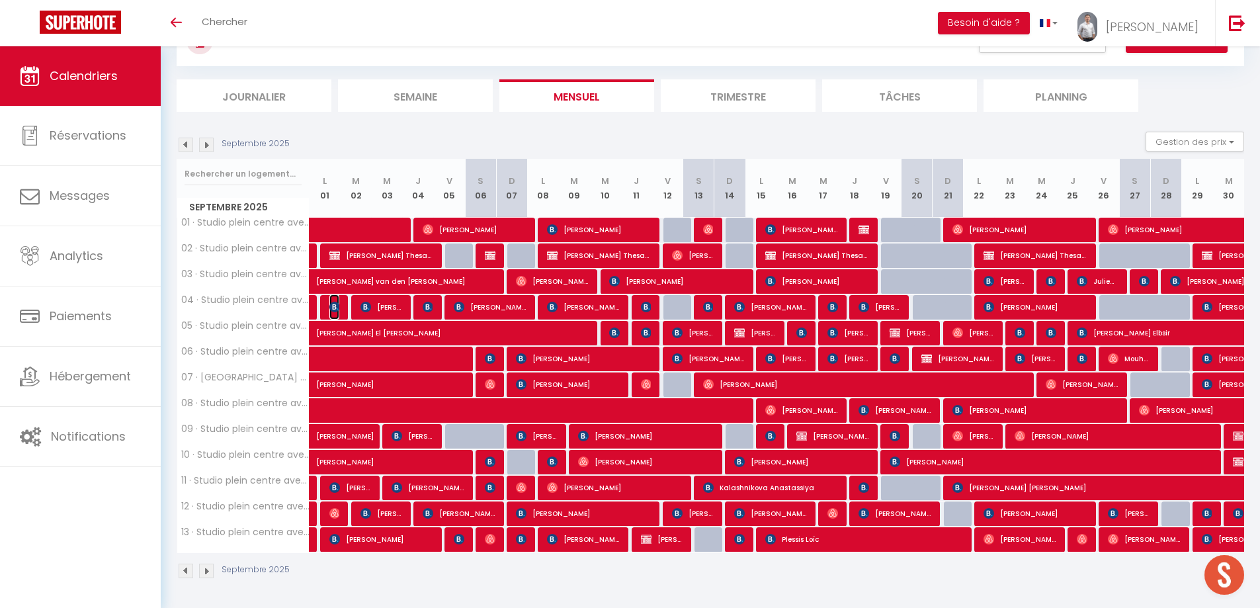
select select "1"
select select
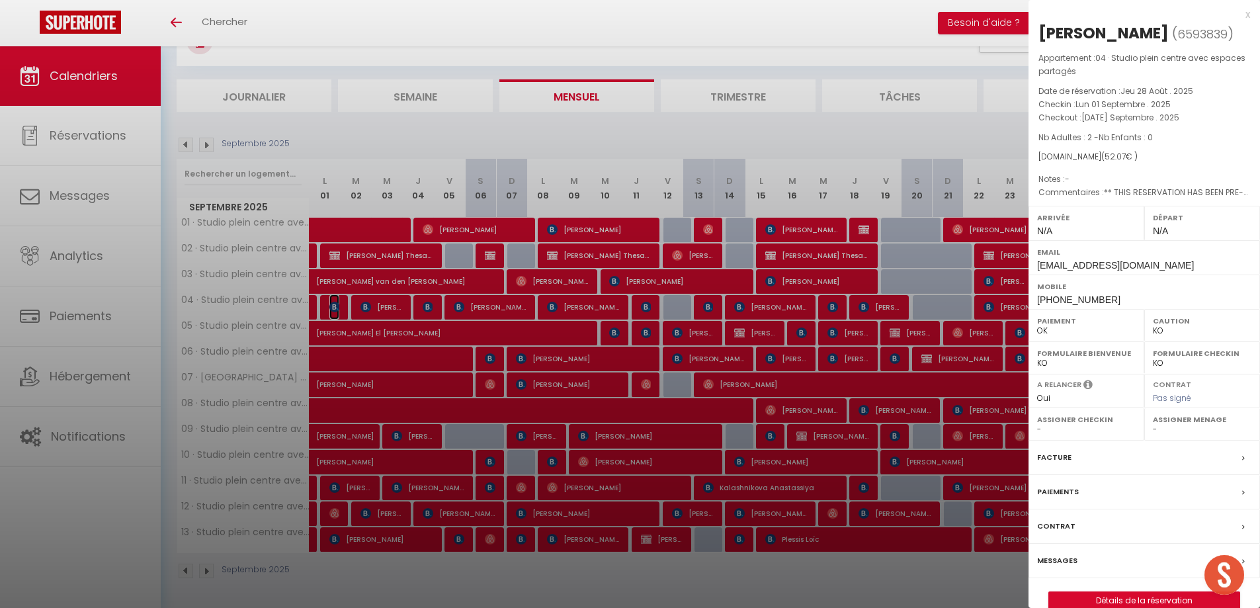
select select "31603"
click at [339, 310] on div at bounding box center [630, 304] width 1260 height 608
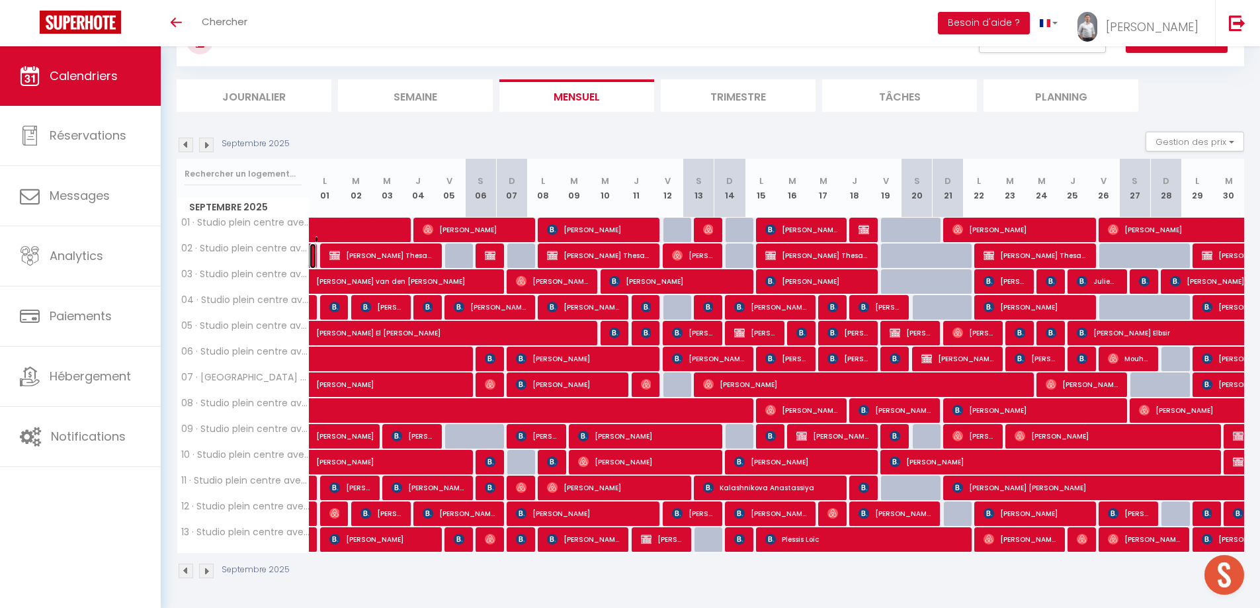
click at [312, 252] on link "[PERSON_NAME]" at bounding box center [313, 255] width 7 height 25
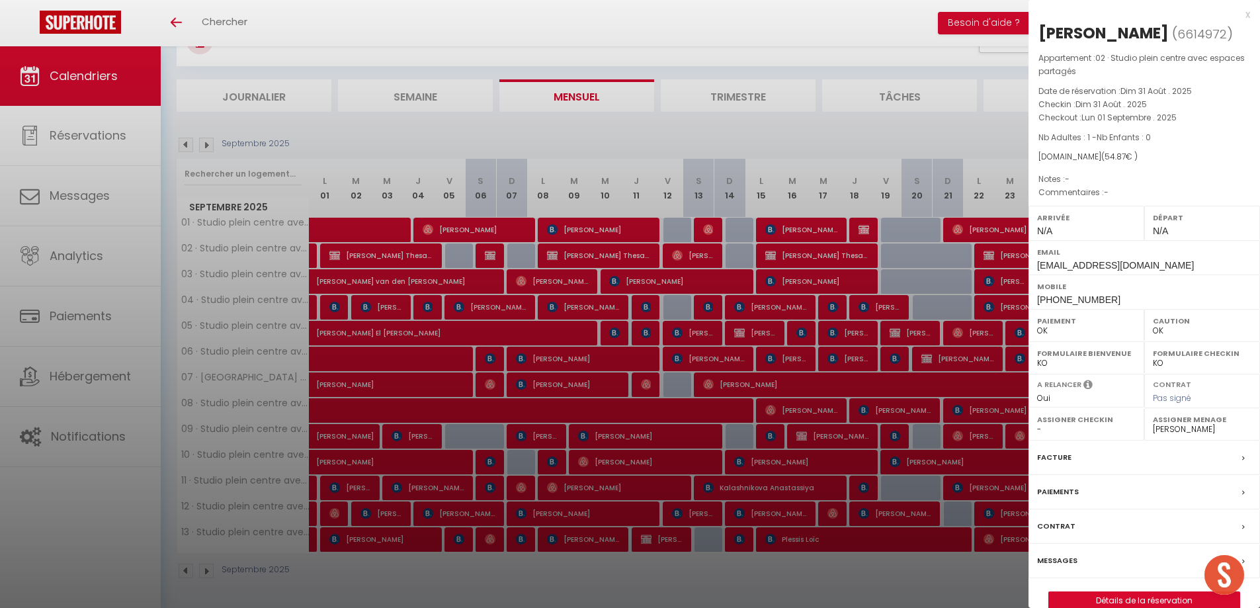
click at [314, 252] on div at bounding box center [630, 304] width 1260 height 608
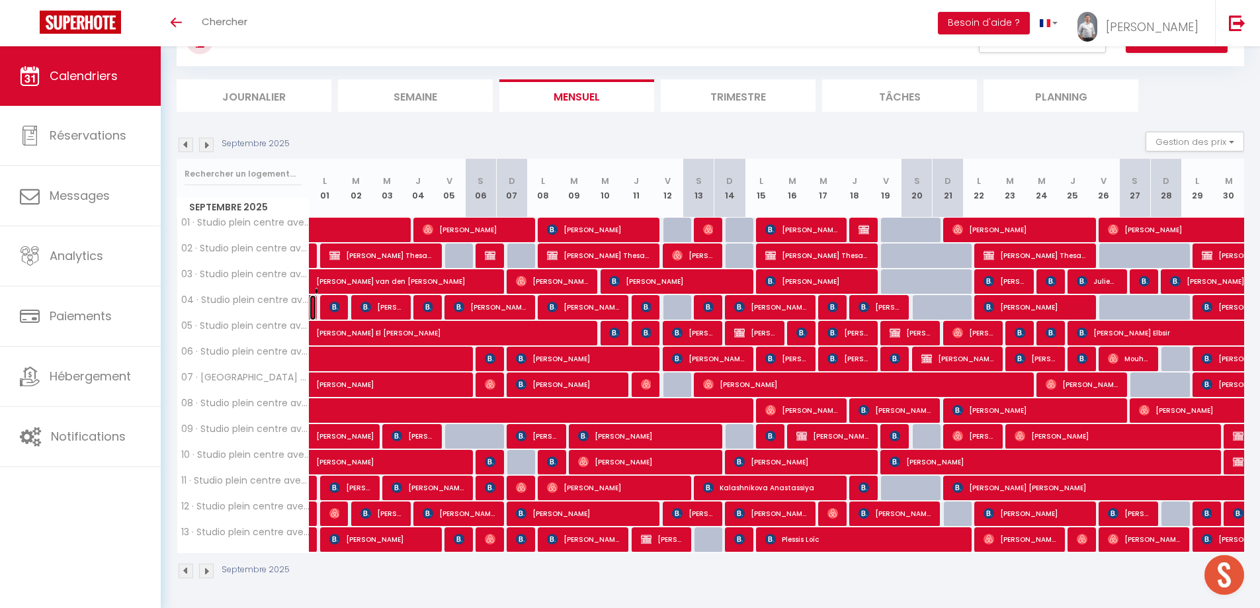
click at [312, 308] on link "Evardine Sedjro" at bounding box center [313, 307] width 7 height 25
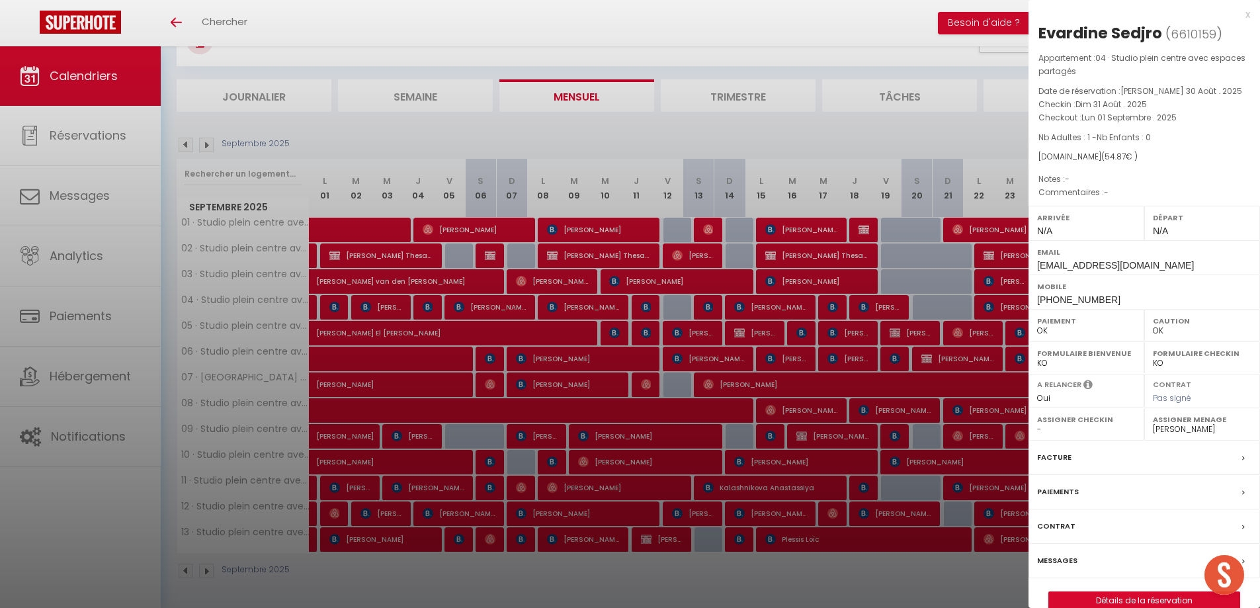
click at [314, 308] on div at bounding box center [630, 304] width 1260 height 608
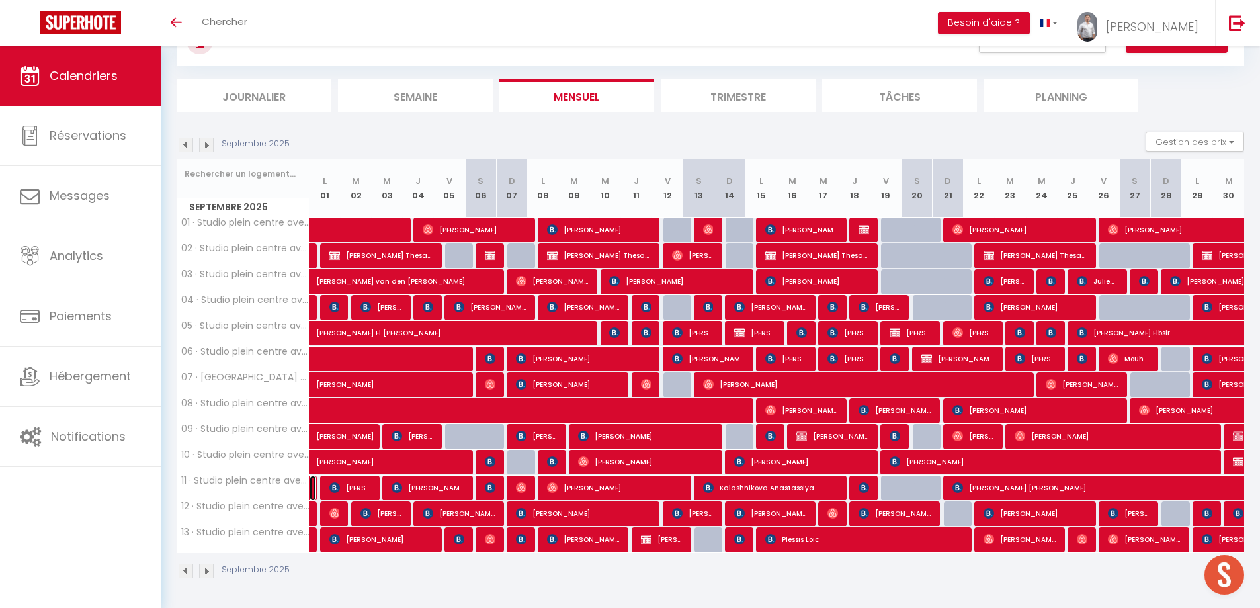
click at [311, 486] on link at bounding box center [313, 488] width 7 height 25
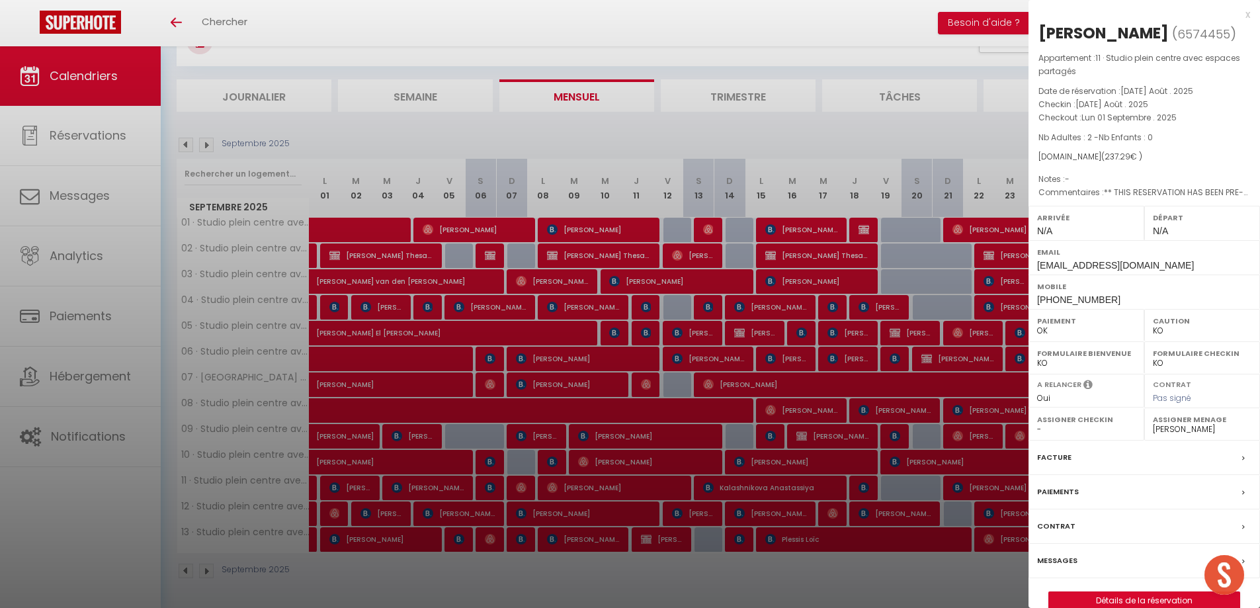
click at [311, 486] on div at bounding box center [630, 304] width 1260 height 608
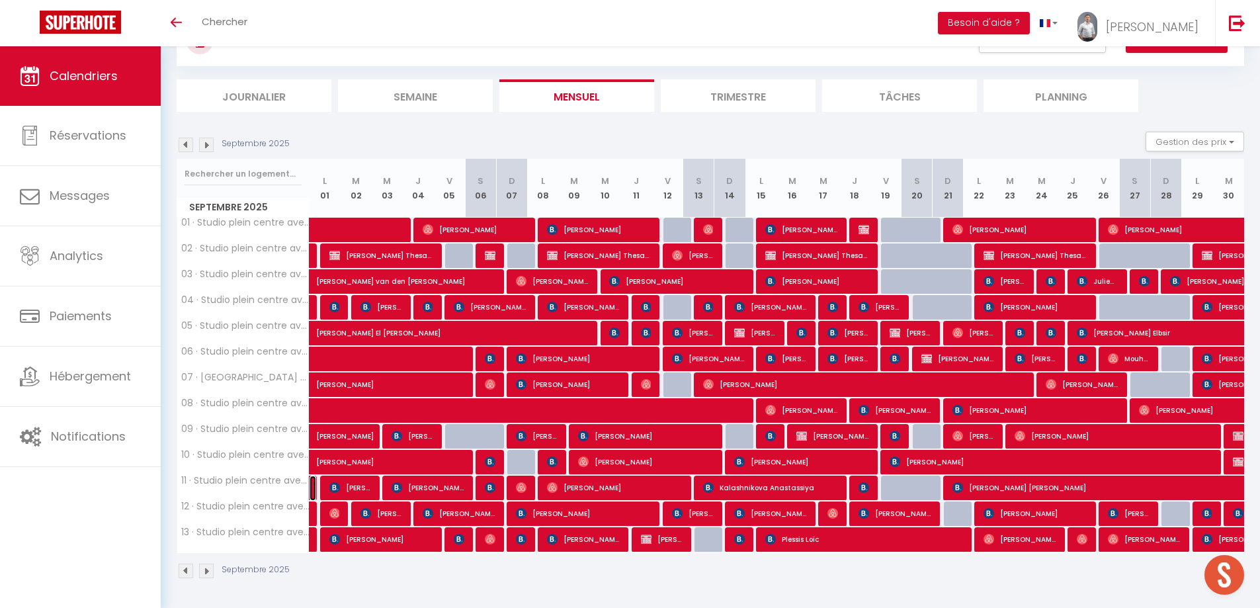
click at [312, 488] on link at bounding box center [313, 488] width 7 height 25
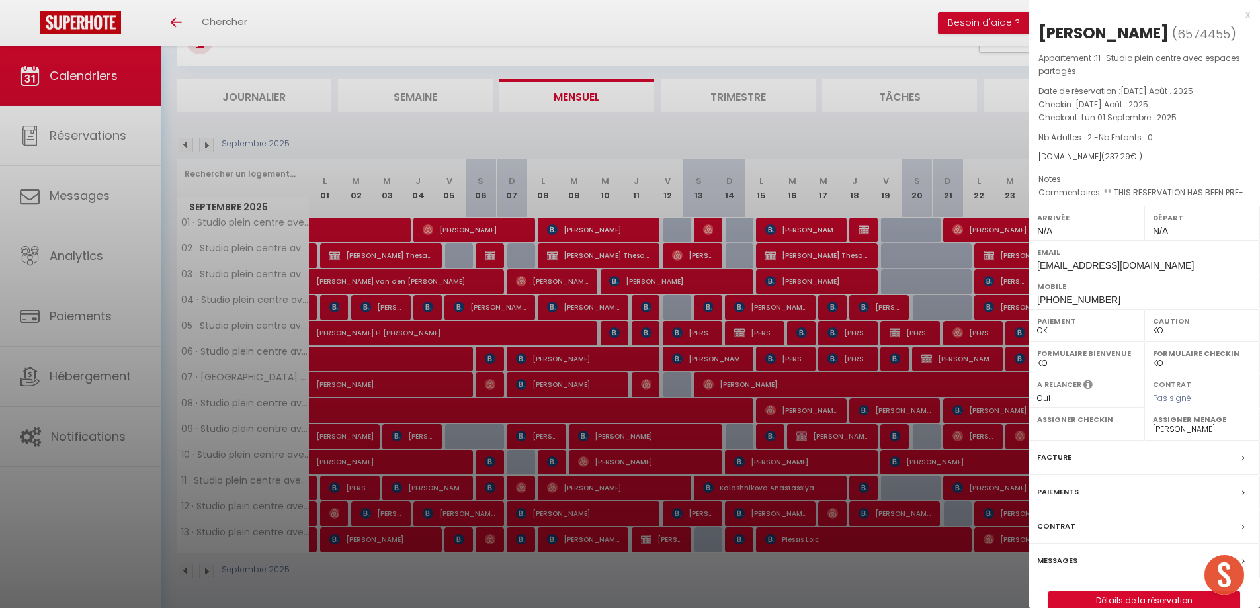
click at [312, 488] on div at bounding box center [630, 304] width 1260 height 608
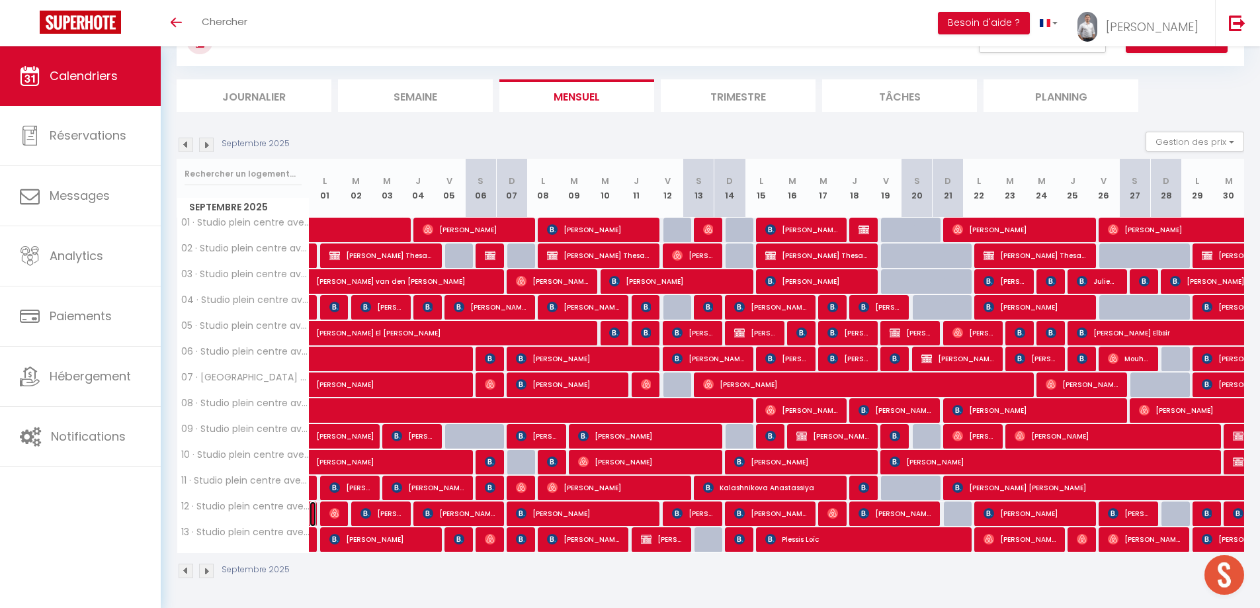
click at [314, 518] on link at bounding box center [313, 513] width 7 height 25
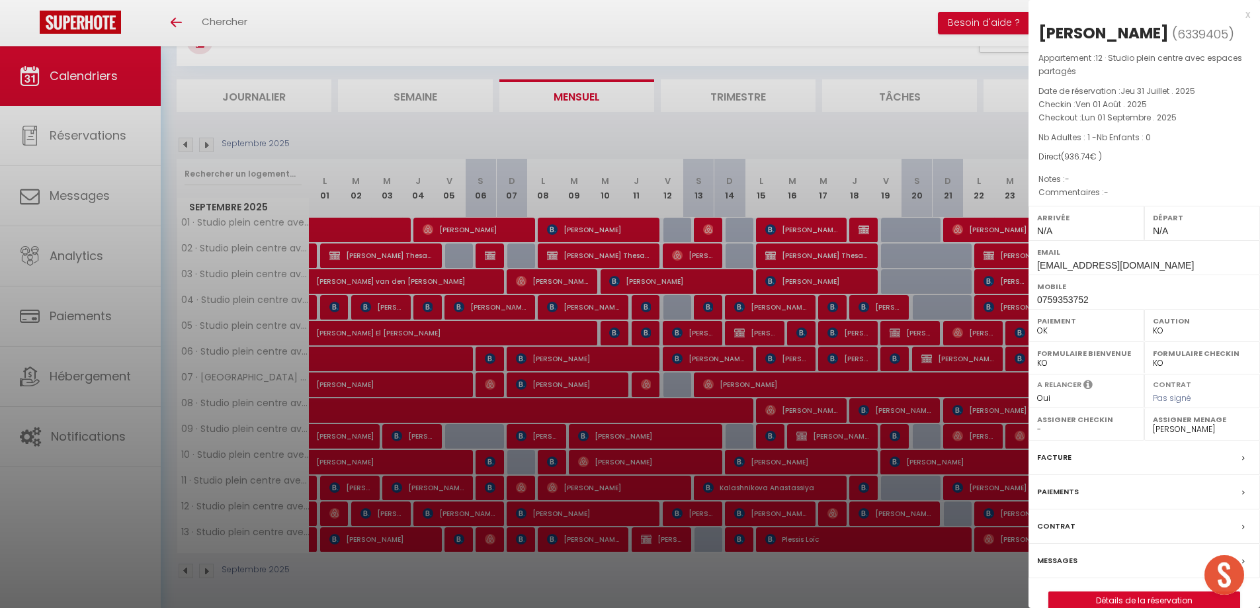
click at [314, 518] on div at bounding box center [630, 304] width 1260 height 608
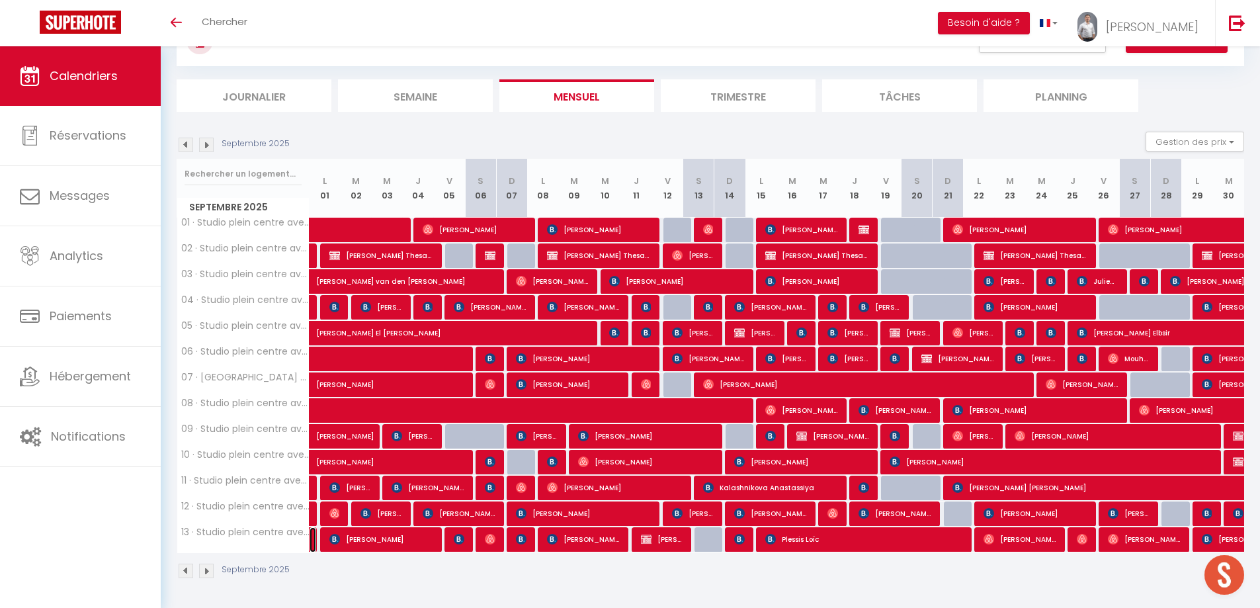
click at [314, 536] on link at bounding box center [313, 539] width 7 height 25
select select "OK"
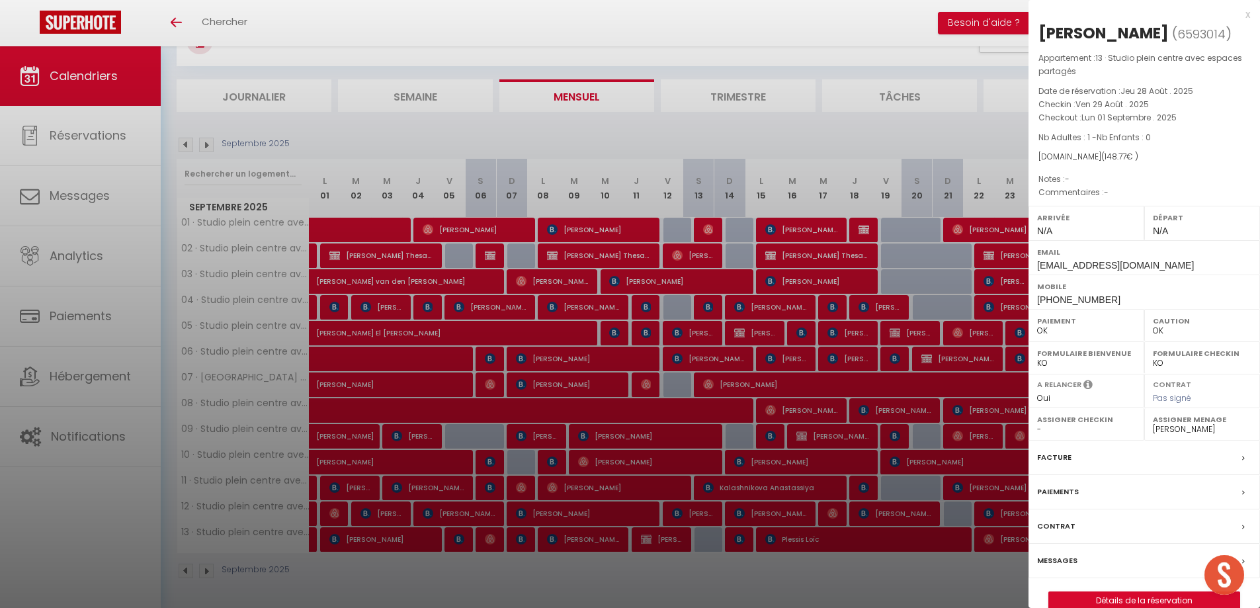
click at [314, 536] on div at bounding box center [630, 304] width 1260 height 608
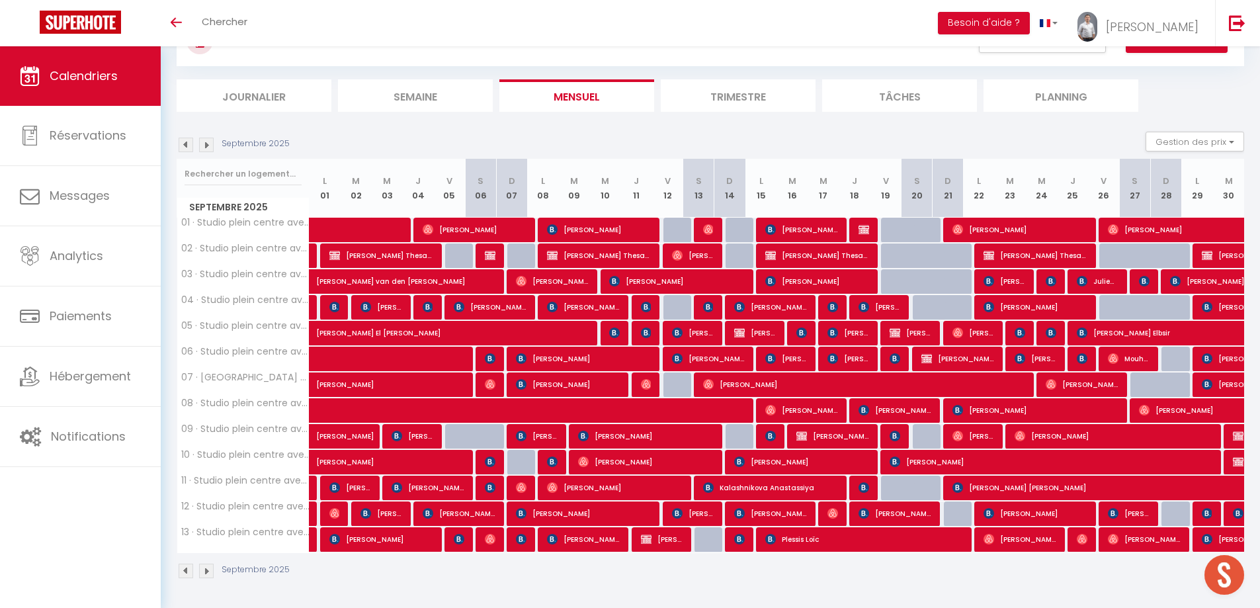
click at [183, 146] on img at bounding box center [186, 145] width 15 height 15
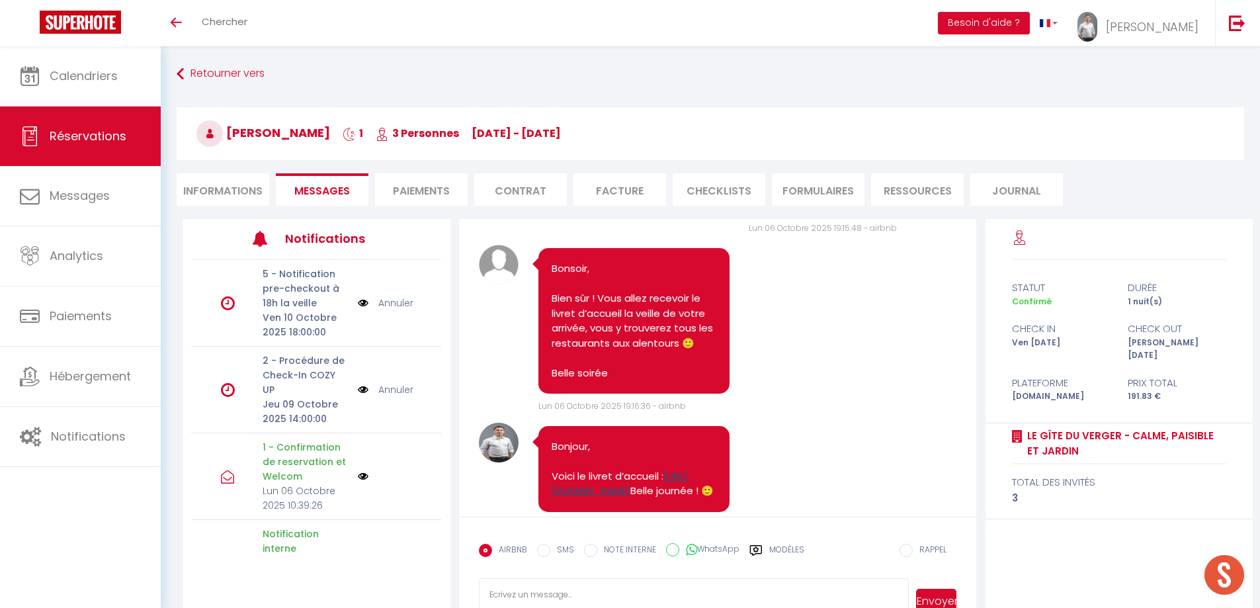
scroll to position [1146, 0]
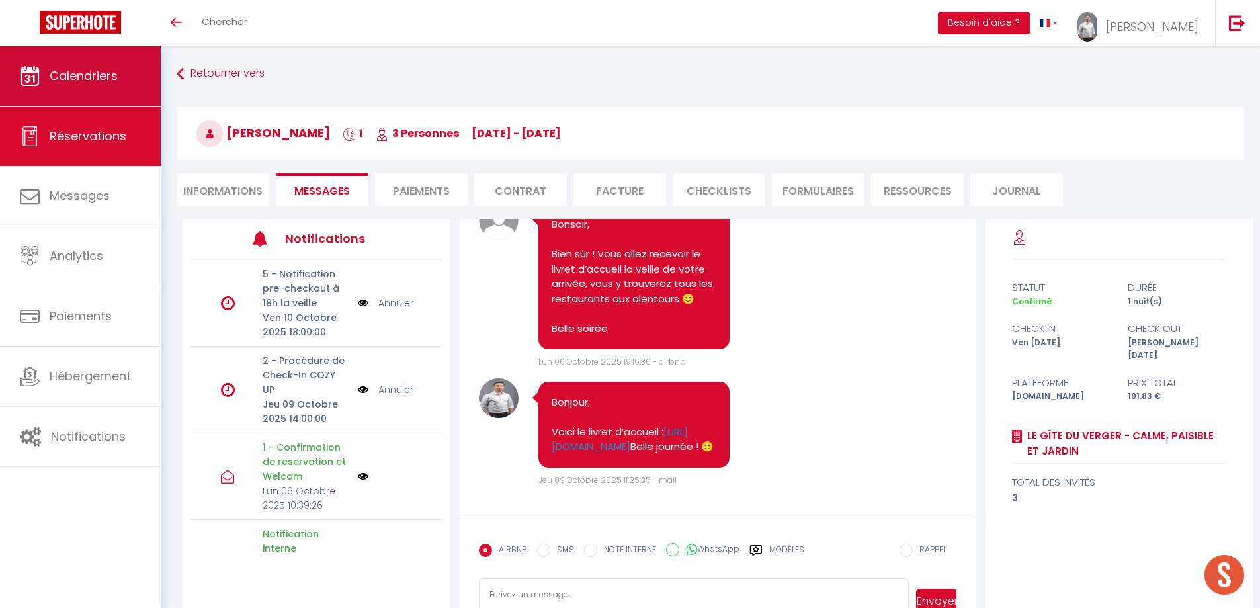
click at [91, 84] on link "Calendriers" at bounding box center [80, 76] width 161 height 60
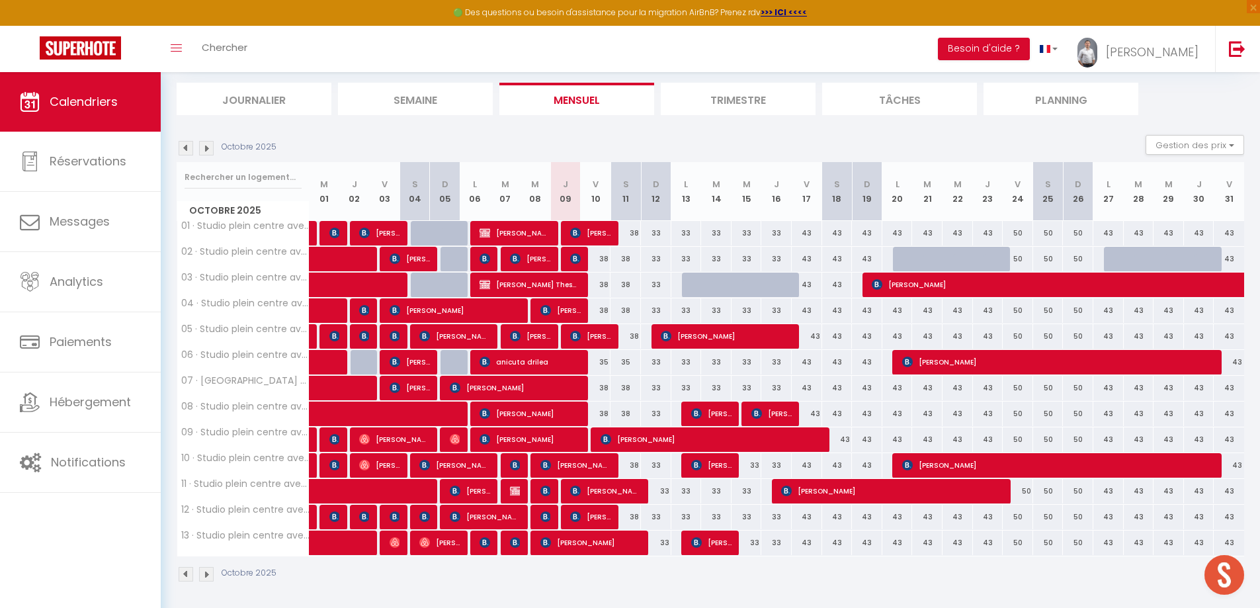
scroll to position [84, 0]
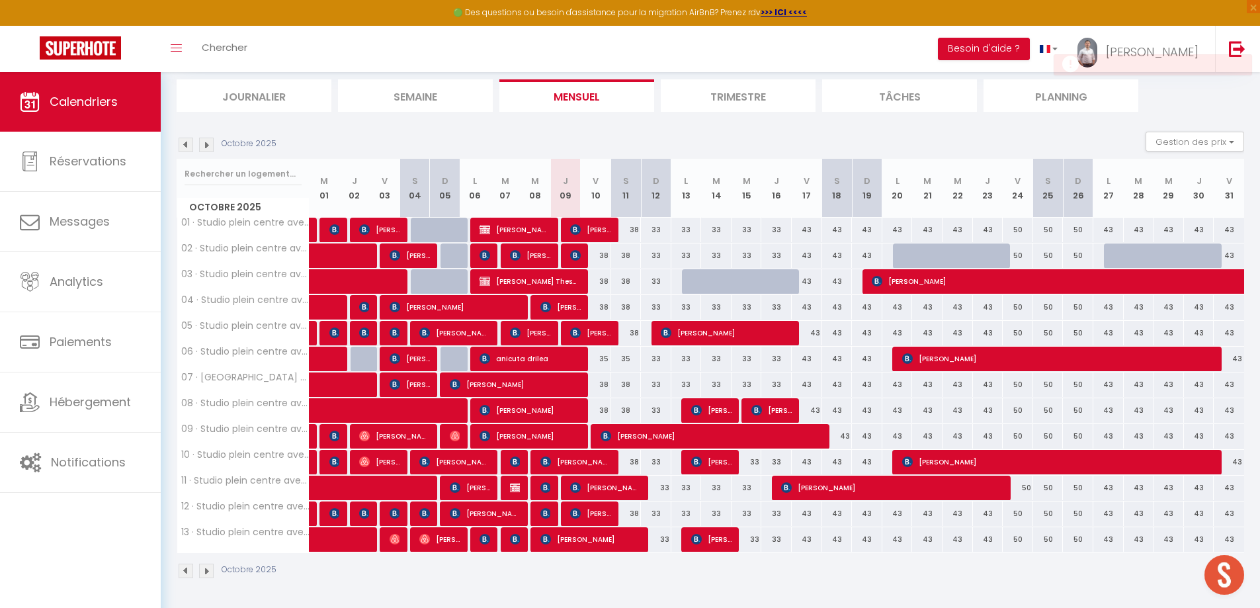
click at [179, 150] on img at bounding box center [186, 145] width 15 height 15
